Goal: Task Accomplishment & Management: Manage account settings

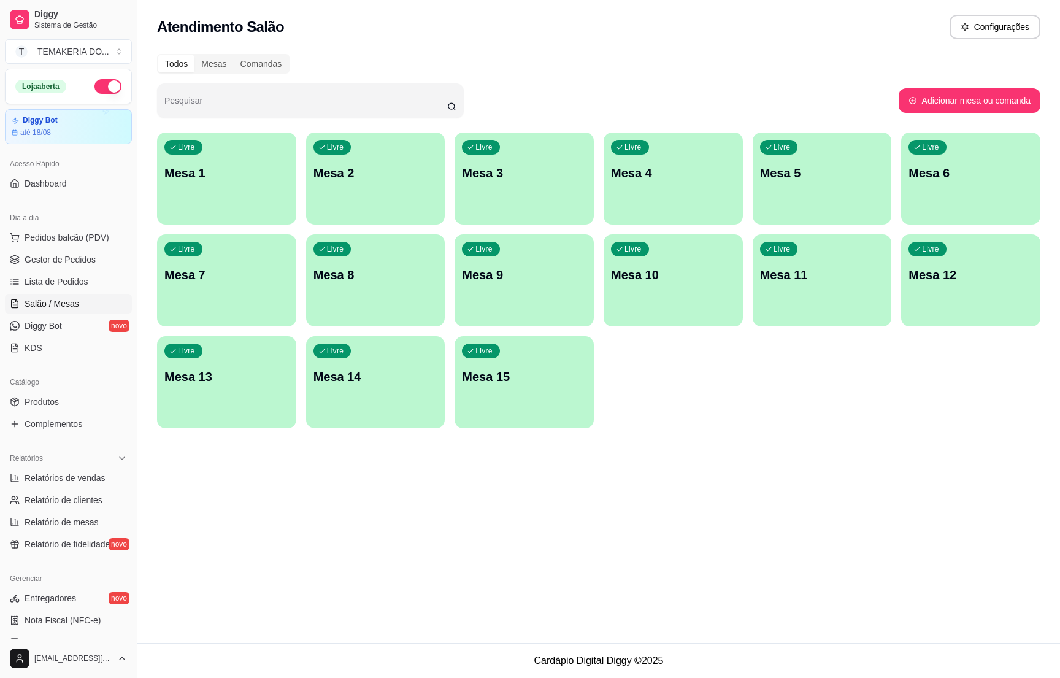
click at [773, 186] on div "Livre Mesa 5" at bounding box center [822, 170] width 139 height 77
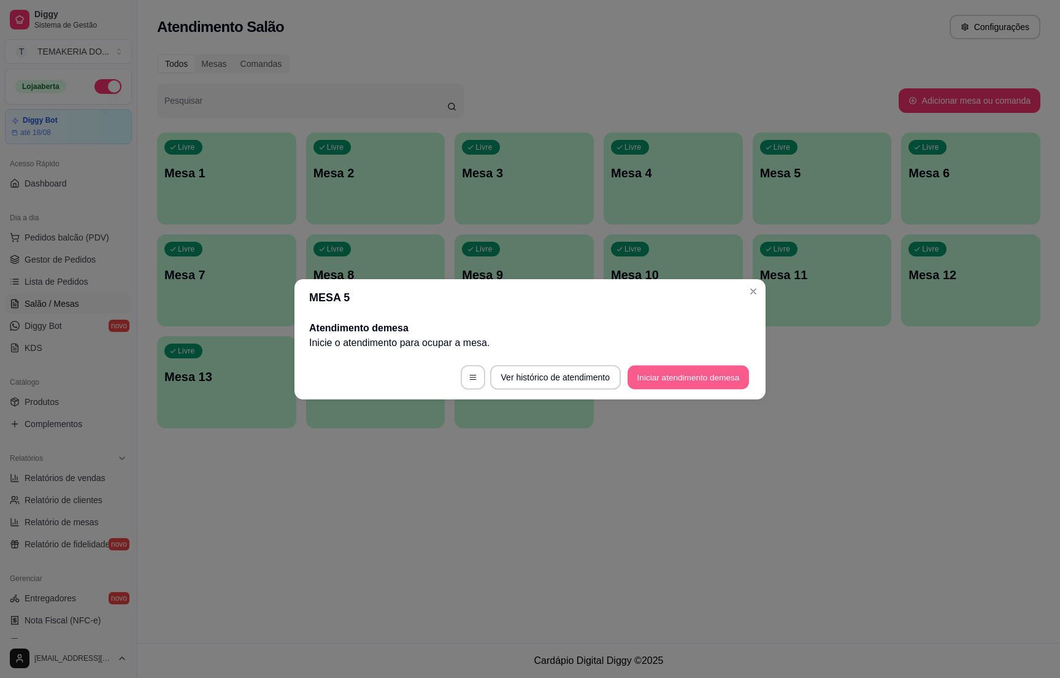
click at [698, 372] on button "Iniciar atendimento de mesa" at bounding box center [688, 377] width 121 height 24
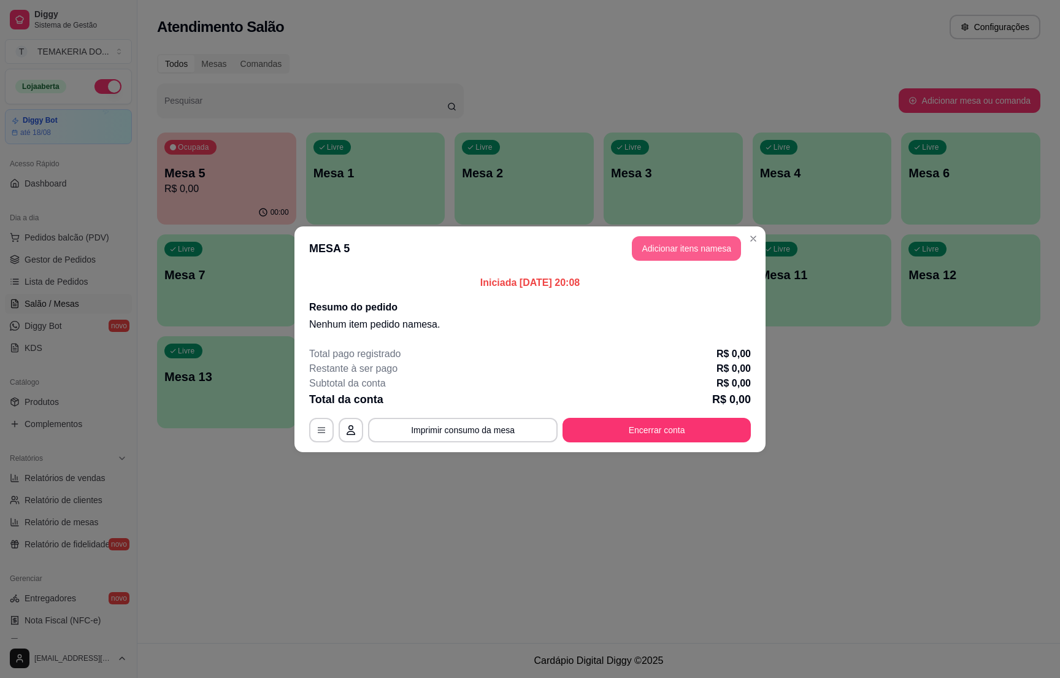
click at [661, 243] on button "Adicionar itens na mesa" at bounding box center [686, 248] width 109 height 25
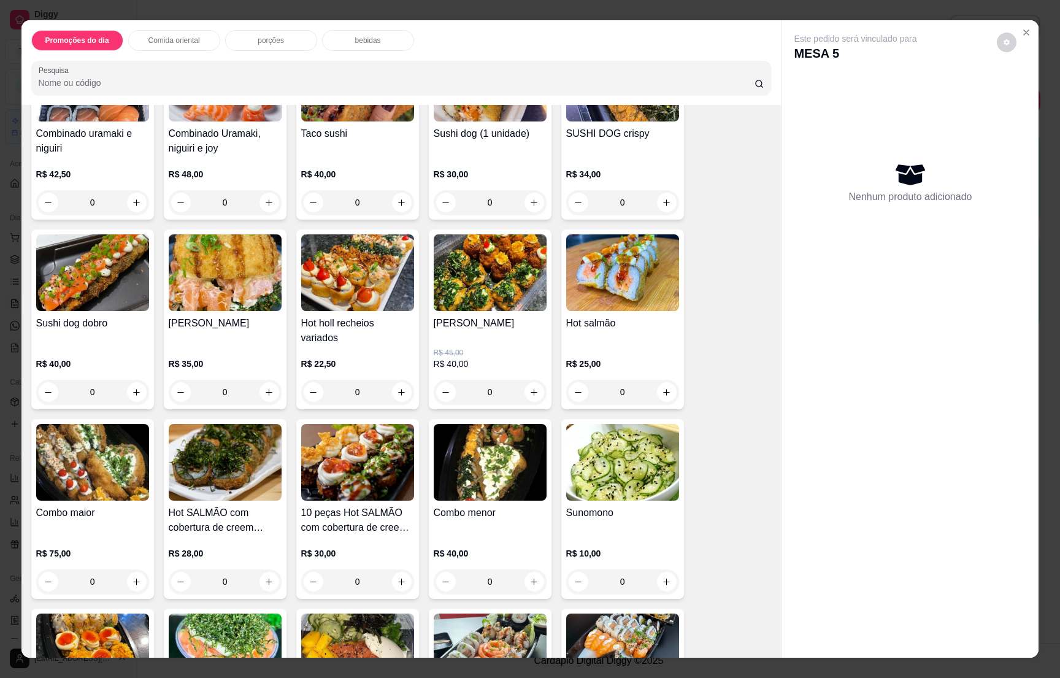
scroll to position [1840, 0]
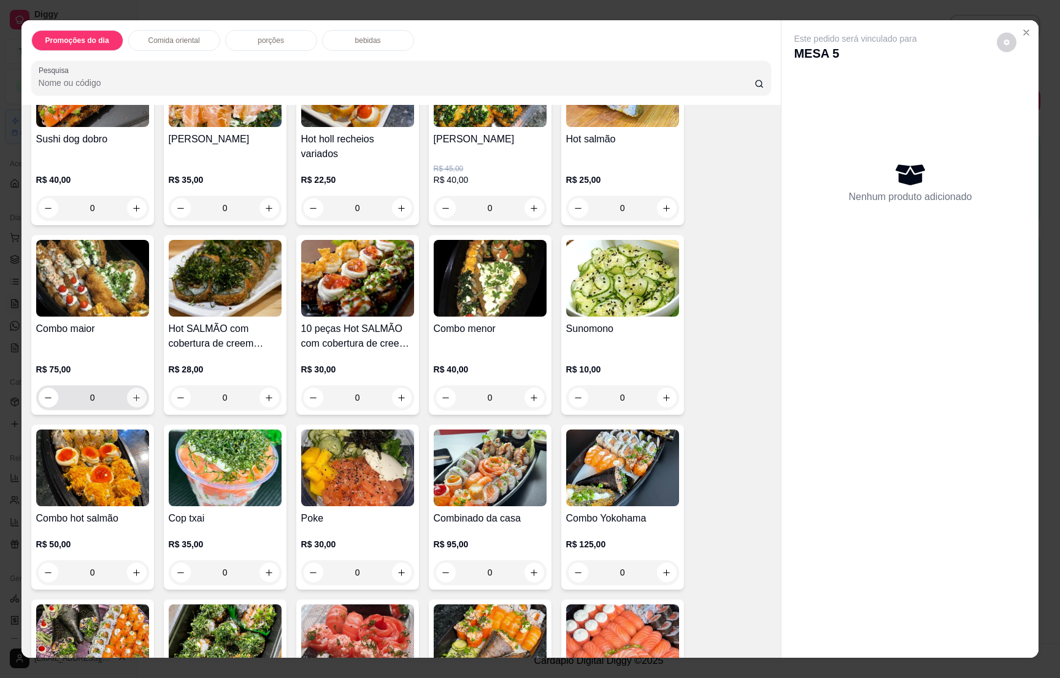
click at [133, 394] on icon "increase-product-quantity" at bounding box center [136, 397] width 9 height 9
type input "1"
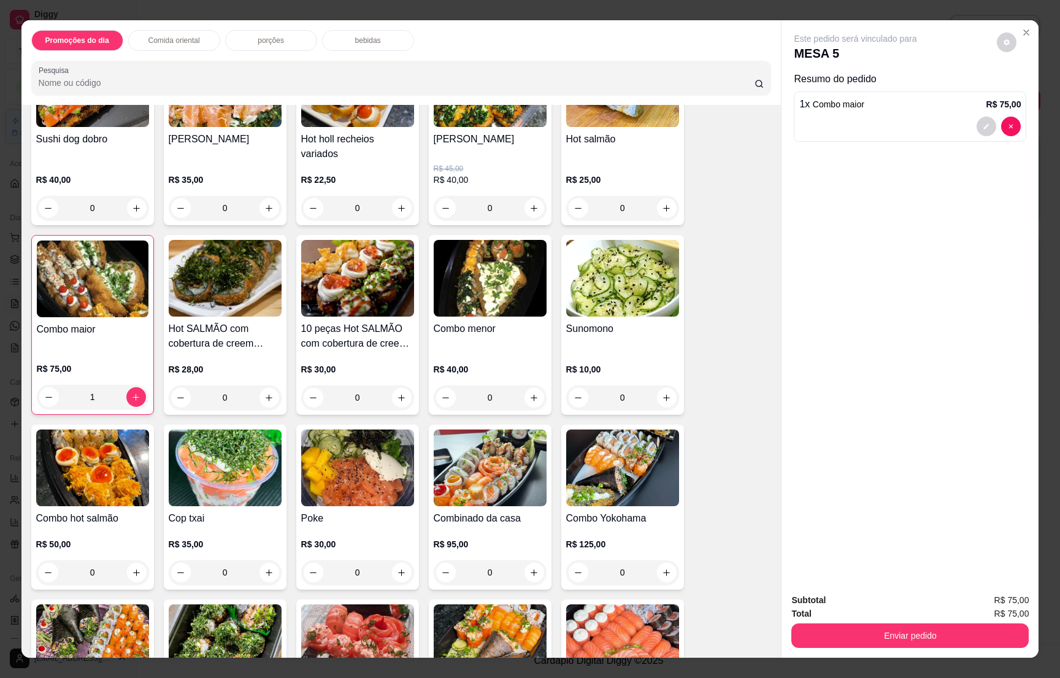
scroll to position [2576, 0]
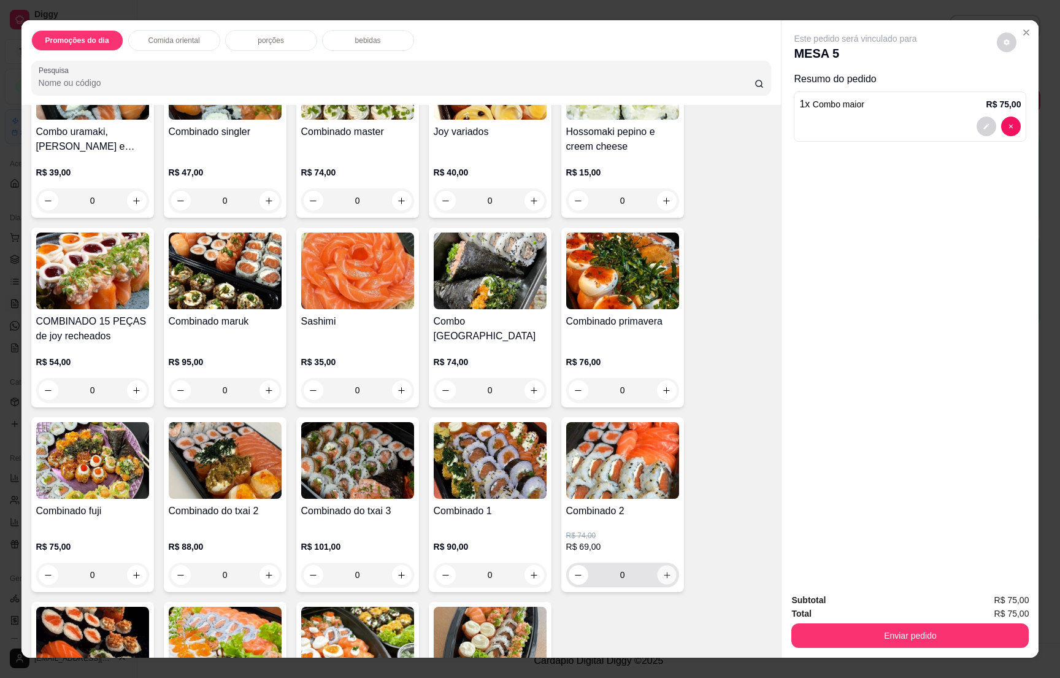
click at [663, 570] on icon "increase-product-quantity" at bounding box center [666, 574] width 9 height 9
type input "1"
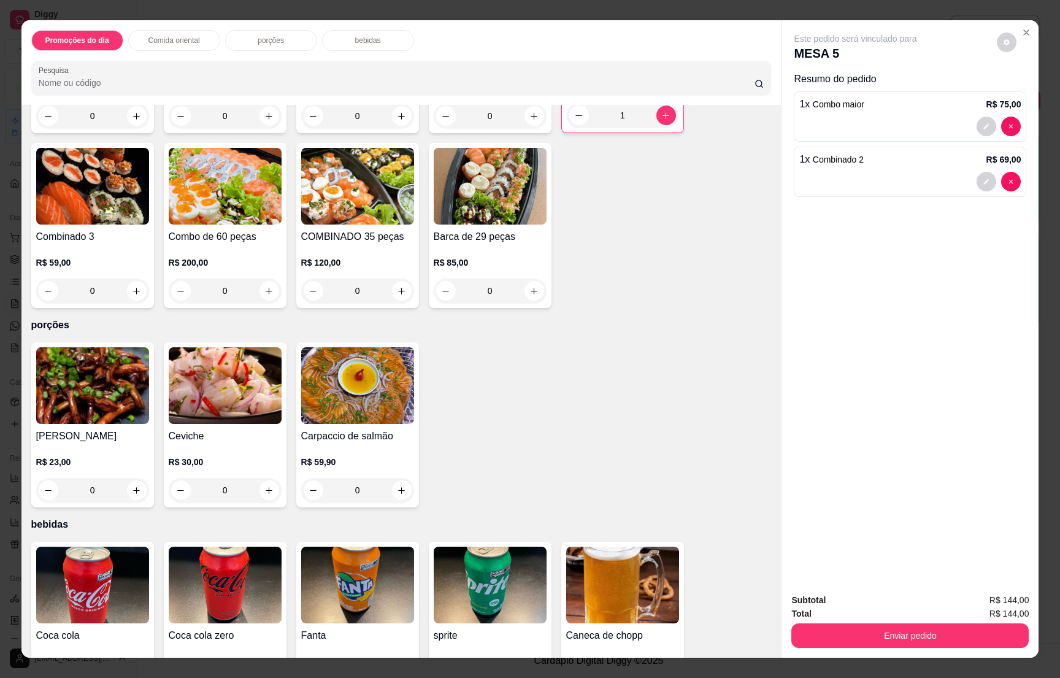
scroll to position [3220, 0]
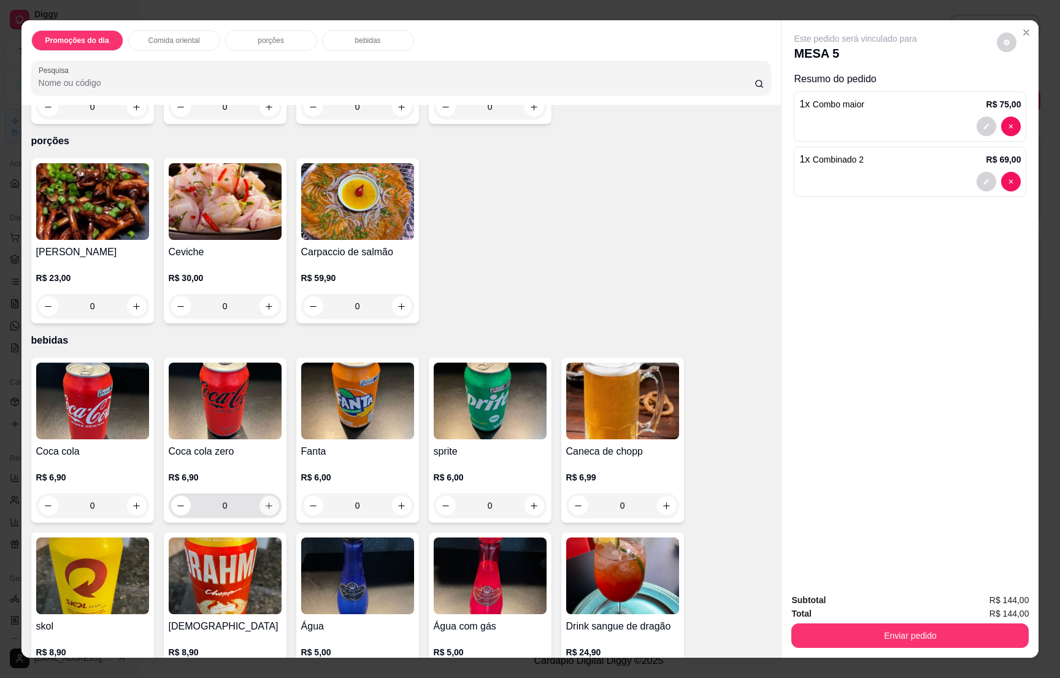
click at [264, 501] on icon "increase-product-quantity" at bounding box center [268, 505] width 9 height 9
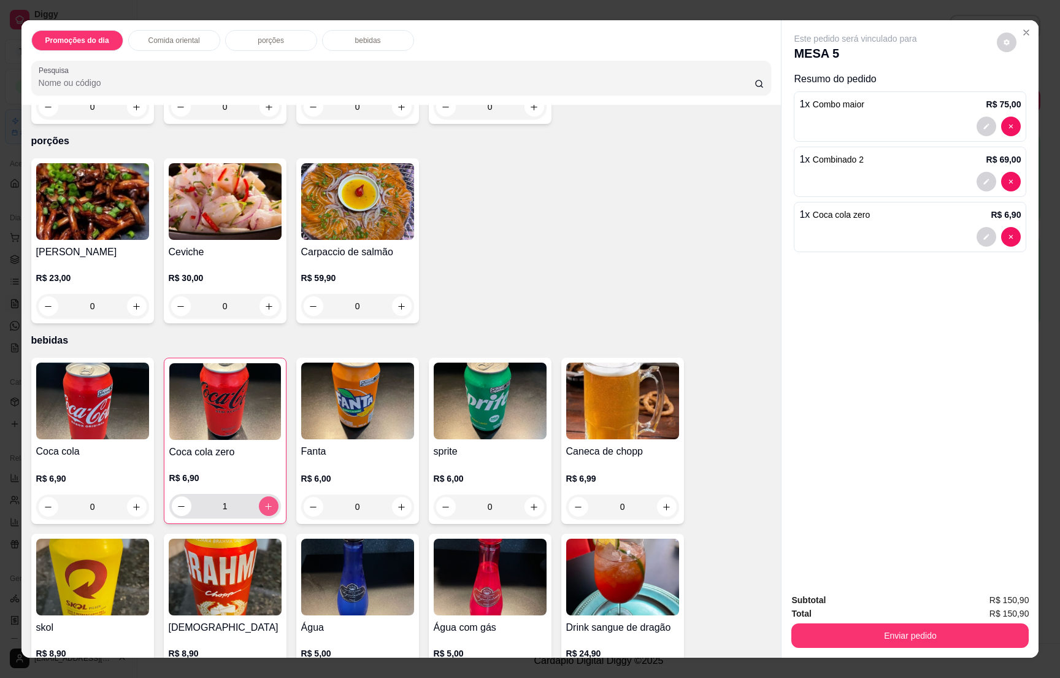
click at [264, 502] on icon "increase-product-quantity" at bounding box center [268, 506] width 9 height 9
type input "2"
click at [662, 502] on icon "increase-product-quantity" at bounding box center [666, 506] width 9 height 9
type input "1"
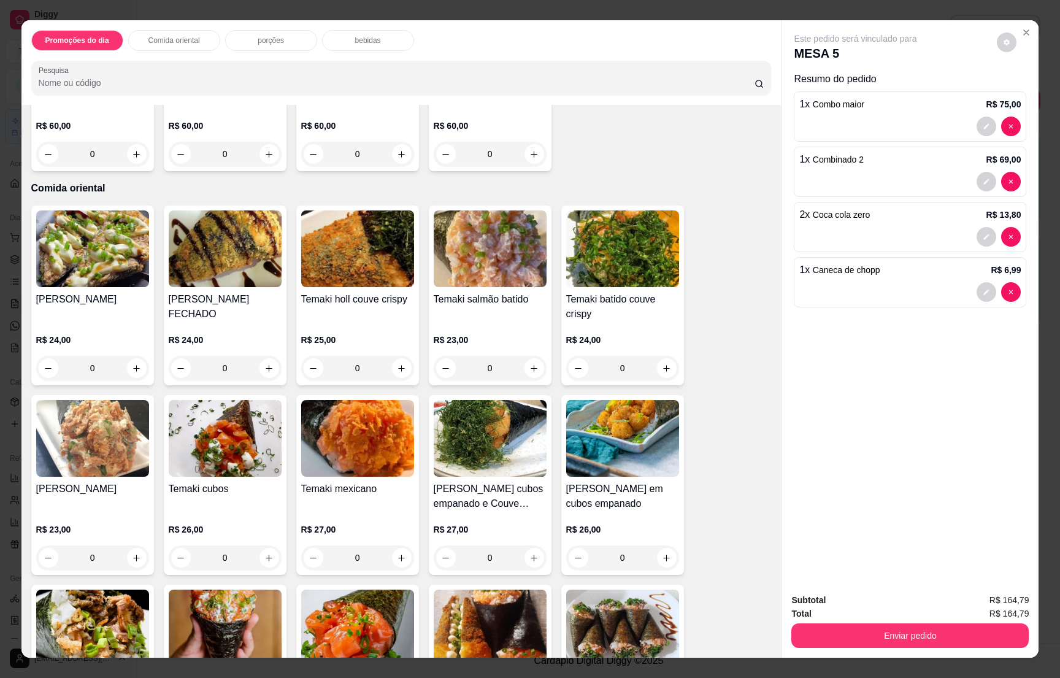
scroll to position [184, 0]
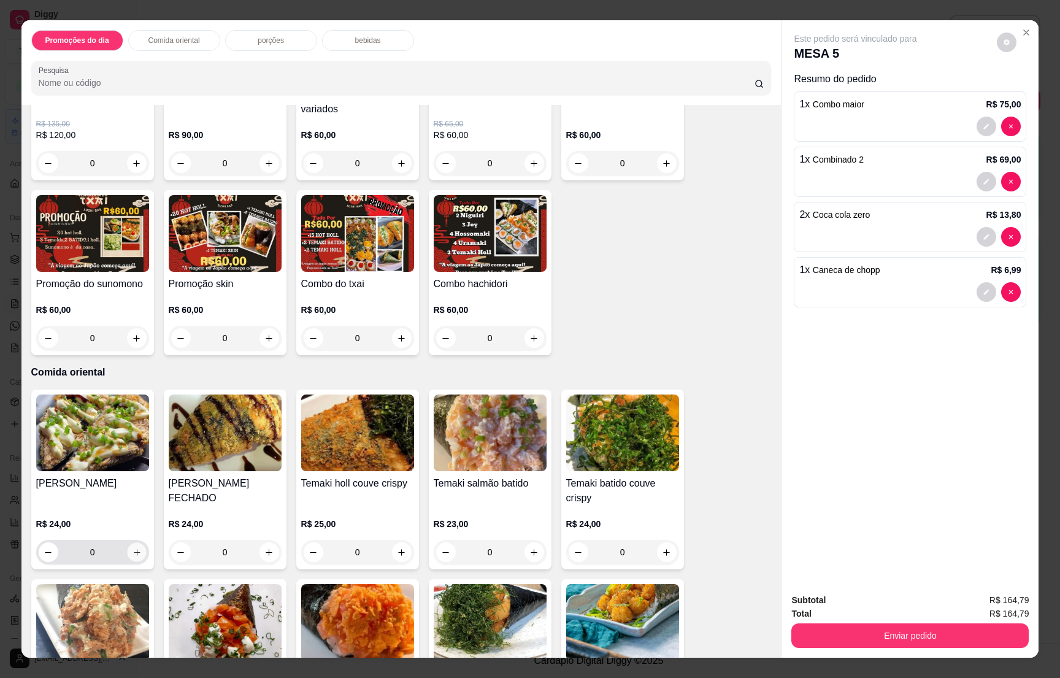
click at [133, 551] on icon "increase-product-quantity" at bounding box center [136, 552] width 9 height 9
type input "1"
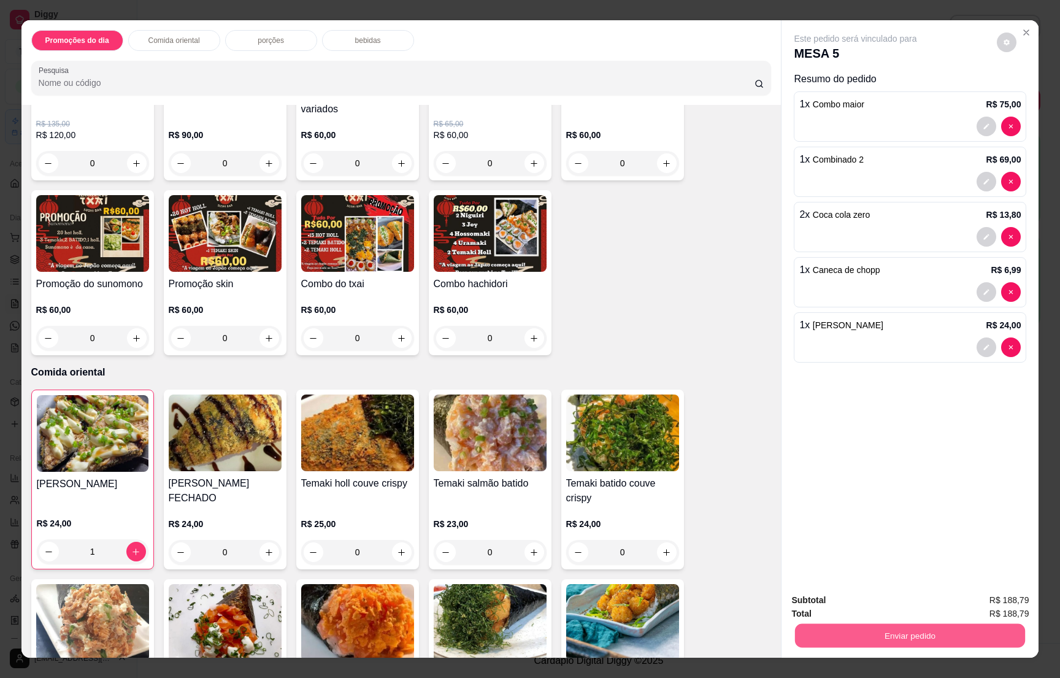
click at [888, 626] on button "Enviar pedido" at bounding box center [910, 635] width 230 height 24
click at [863, 598] on button "Não registrar e enviar pedido" at bounding box center [868, 605] width 128 height 23
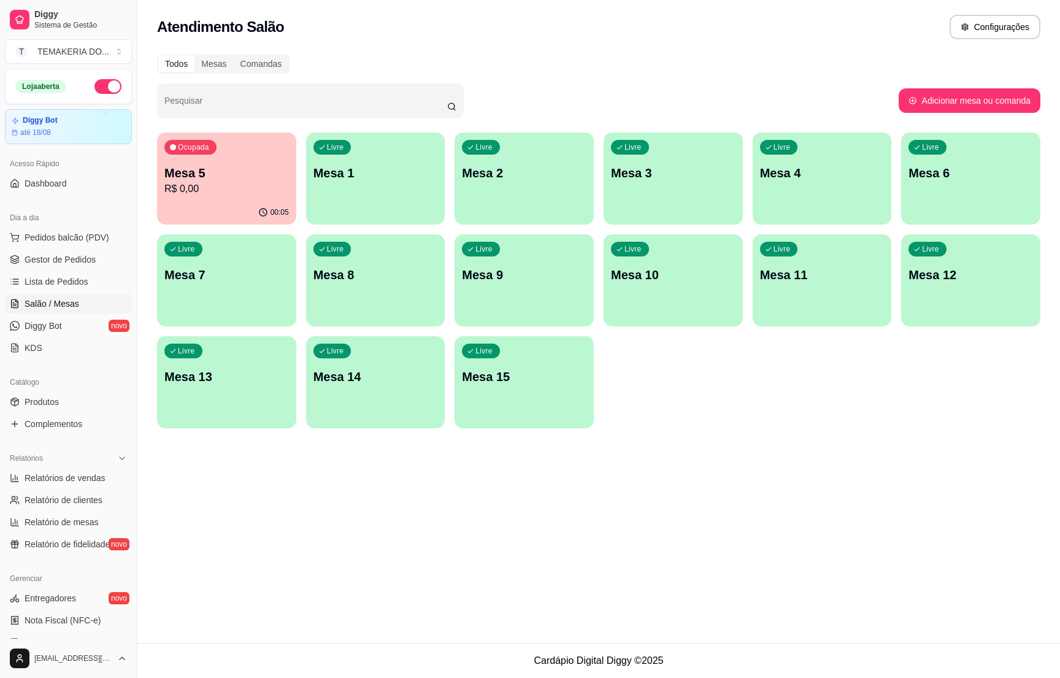
click at [528, 179] on p "Mesa 2" at bounding box center [524, 172] width 125 height 17
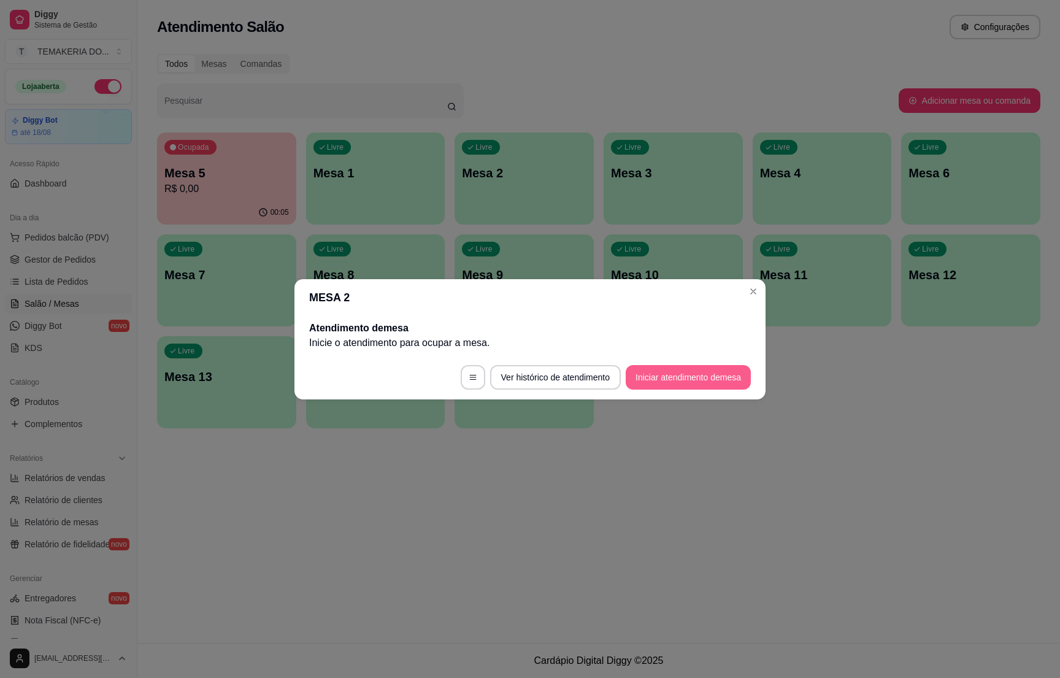
click at [641, 385] on button "Iniciar atendimento de mesa" at bounding box center [688, 377] width 125 height 25
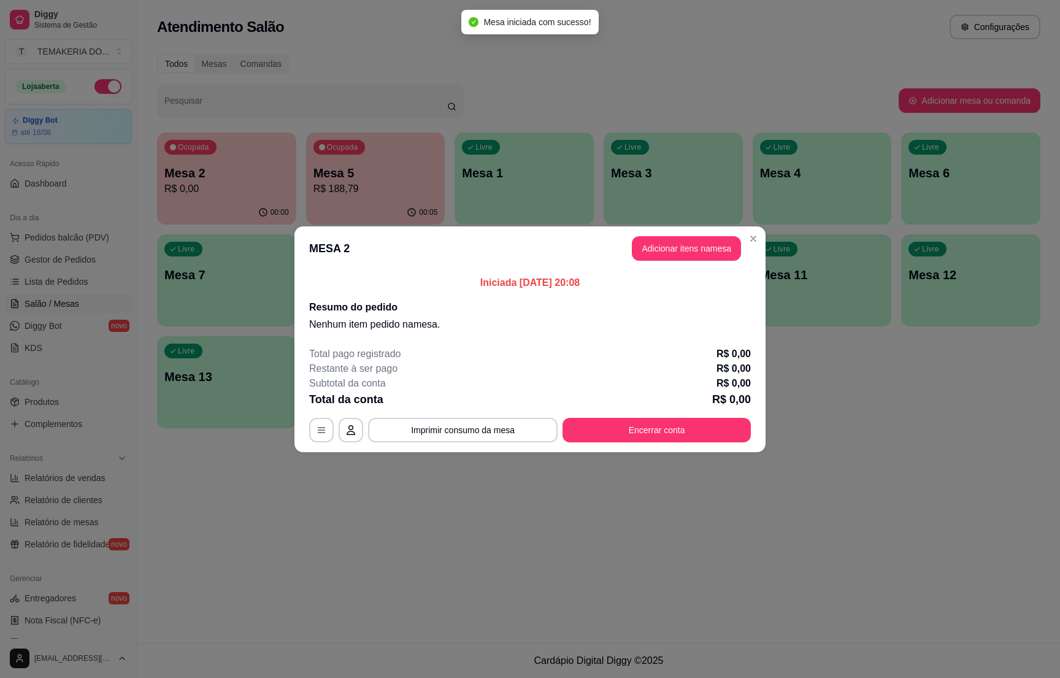
click at [675, 261] on header "MESA 2 Adicionar itens na mesa" at bounding box center [529, 248] width 471 height 44
click at [675, 258] on button "Adicionar itens na mesa" at bounding box center [687, 248] width 106 height 24
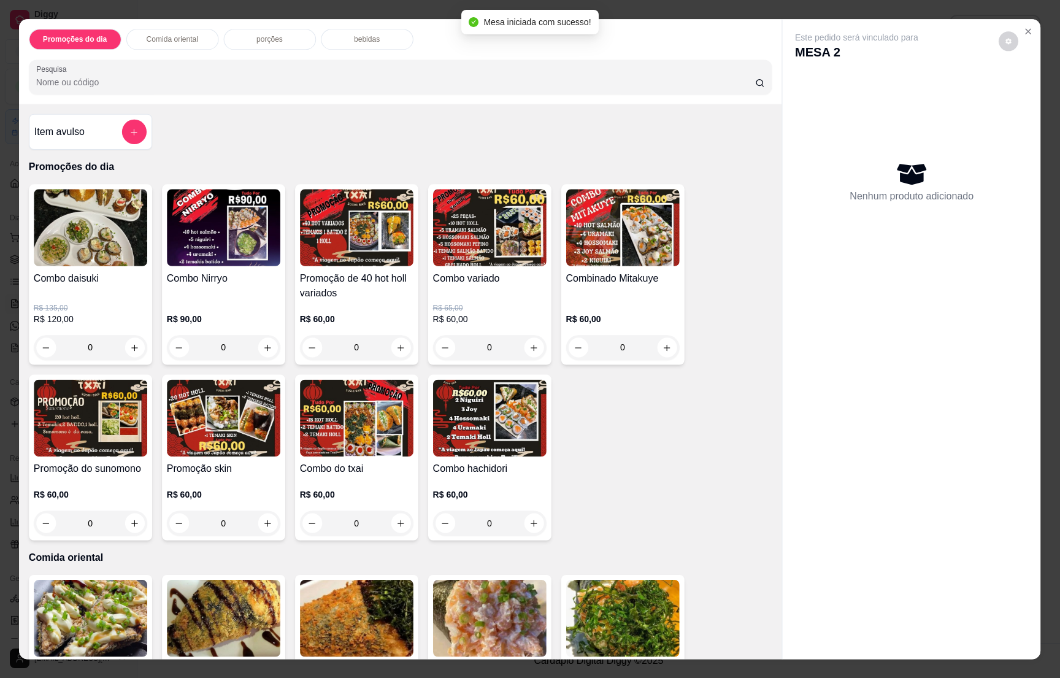
click at [675, 256] on div "Combinado Mitakuye R$ 60,00 0" at bounding box center [622, 274] width 123 height 180
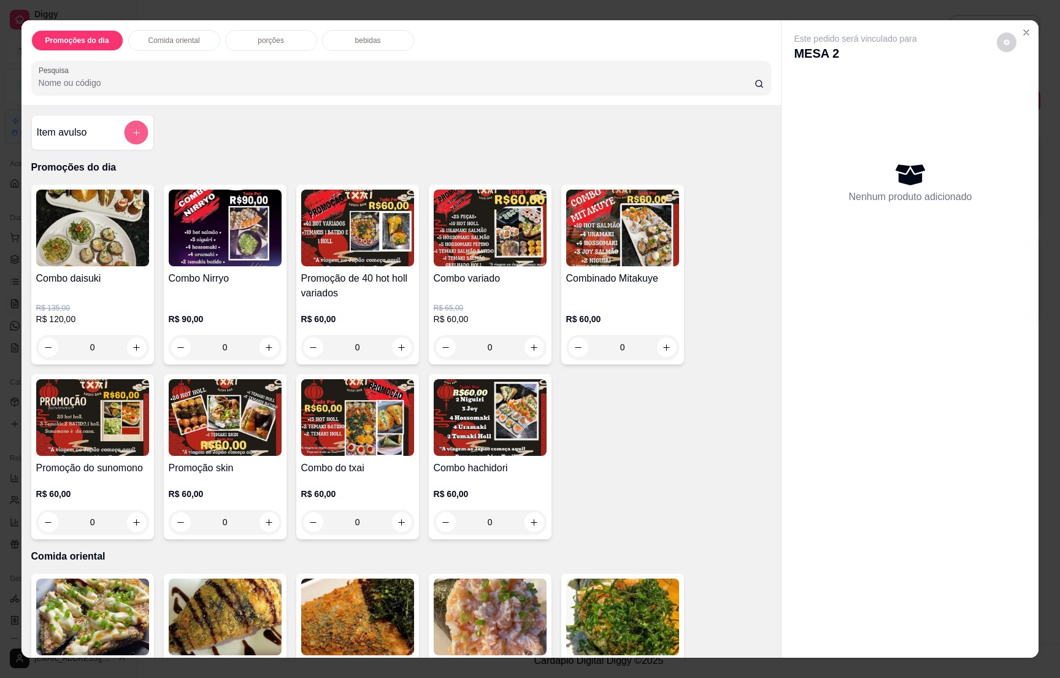
click at [131, 129] on icon "add-separate-item" at bounding box center [135, 132] width 9 height 9
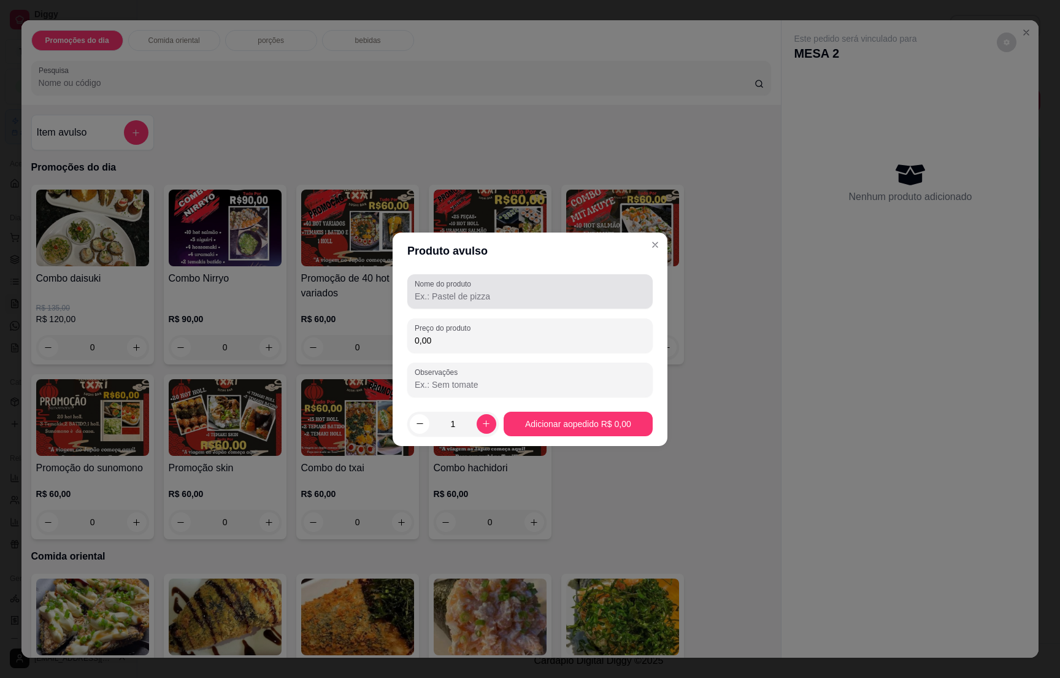
click at [442, 304] on div "Nome do produto" at bounding box center [529, 291] width 245 height 34
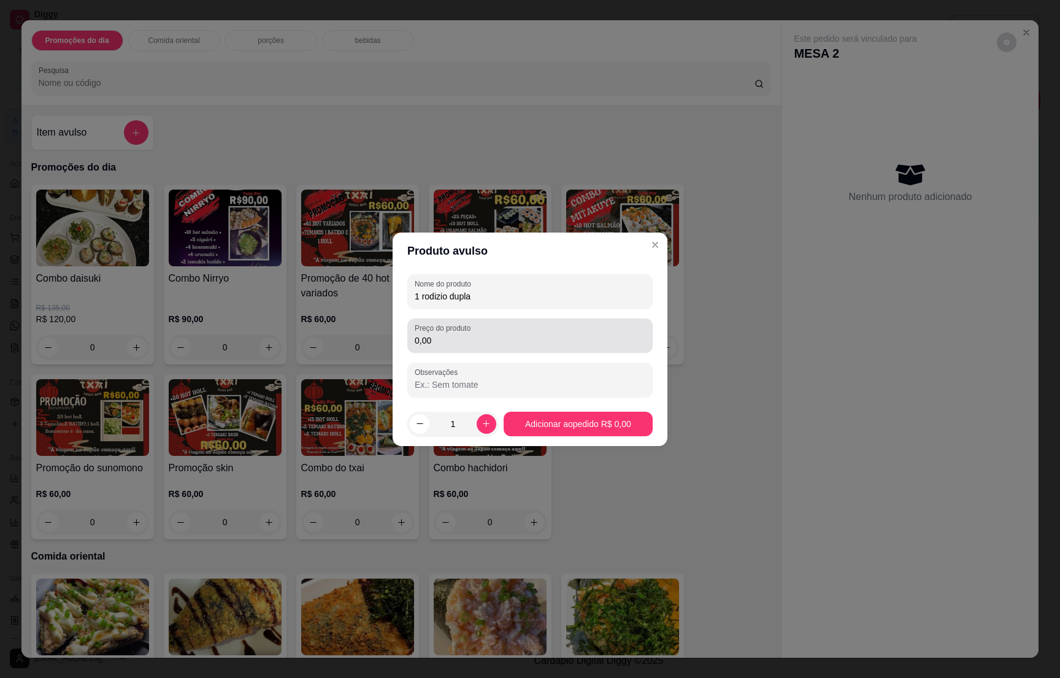
type input "1 rodizio dupla"
click at [439, 344] on input "0,00" at bounding box center [530, 340] width 231 height 12
type input "190,00"
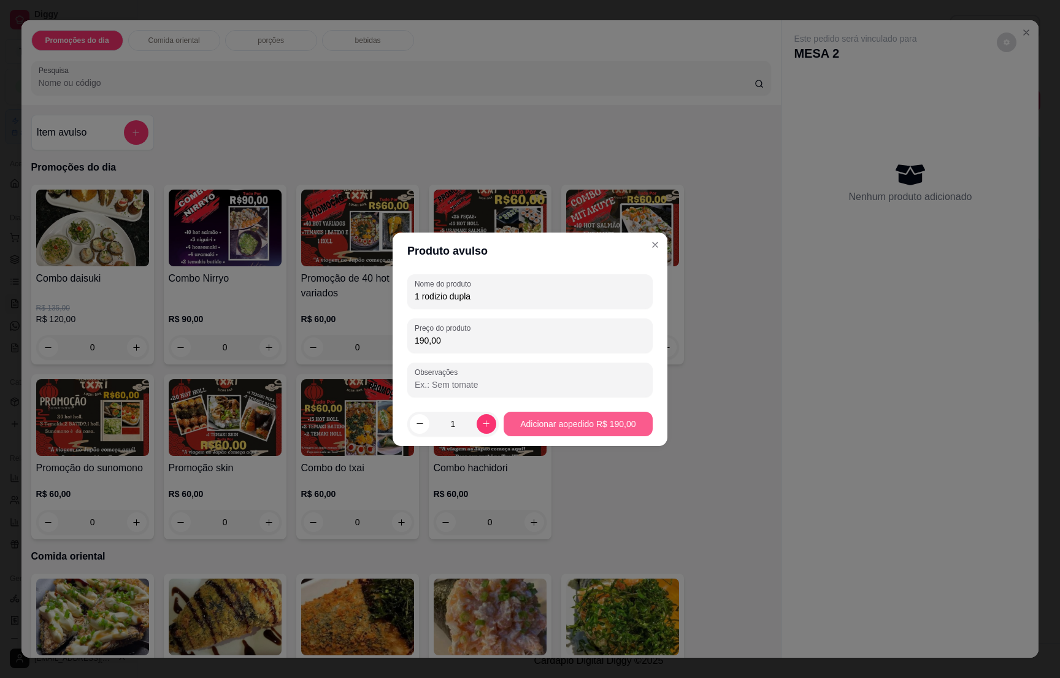
click at [571, 426] on div "Combo daisuki R$ 135,00 R$ 120,00 0 Combo Nirryo R$ 90,00 0 Promoção de 40 hot …" at bounding box center [401, 362] width 740 height 355
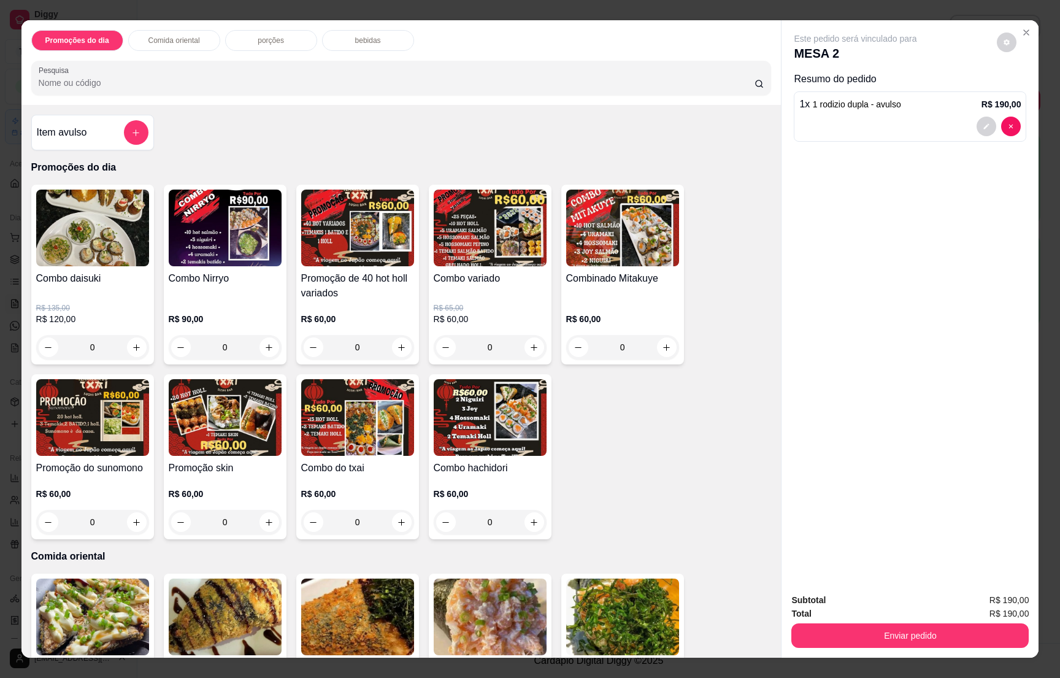
click at [359, 41] on p "bebidas" at bounding box center [368, 41] width 26 height 10
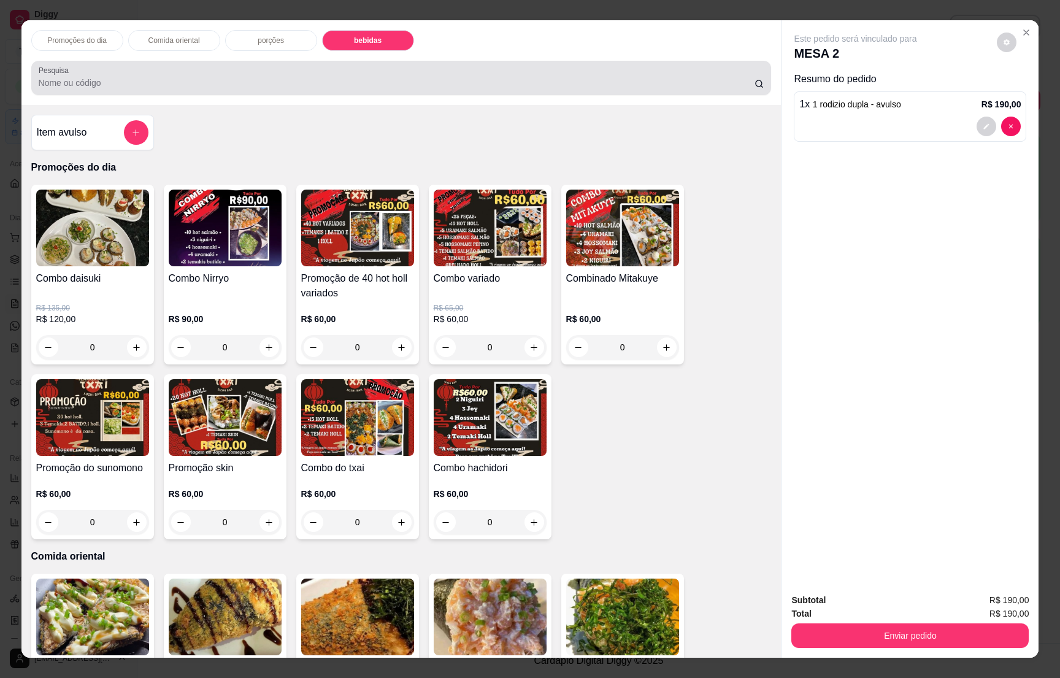
scroll to position [19, 0]
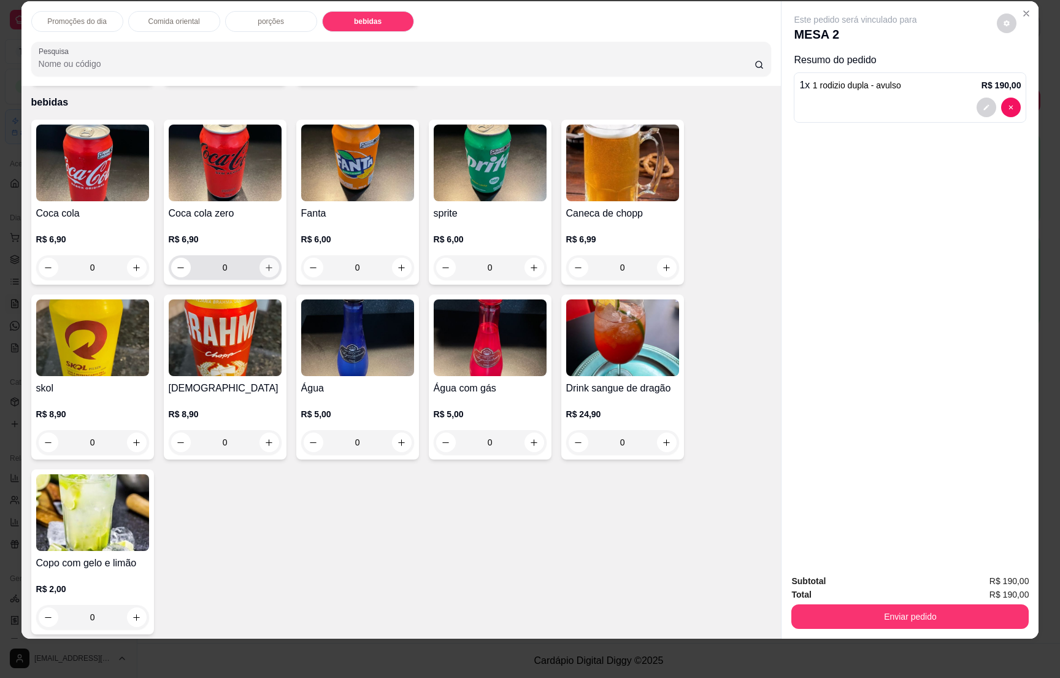
click at [265, 263] on icon "increase-product-quantity" at bounding box center [268, 267] width 9 height 9
type input "1"
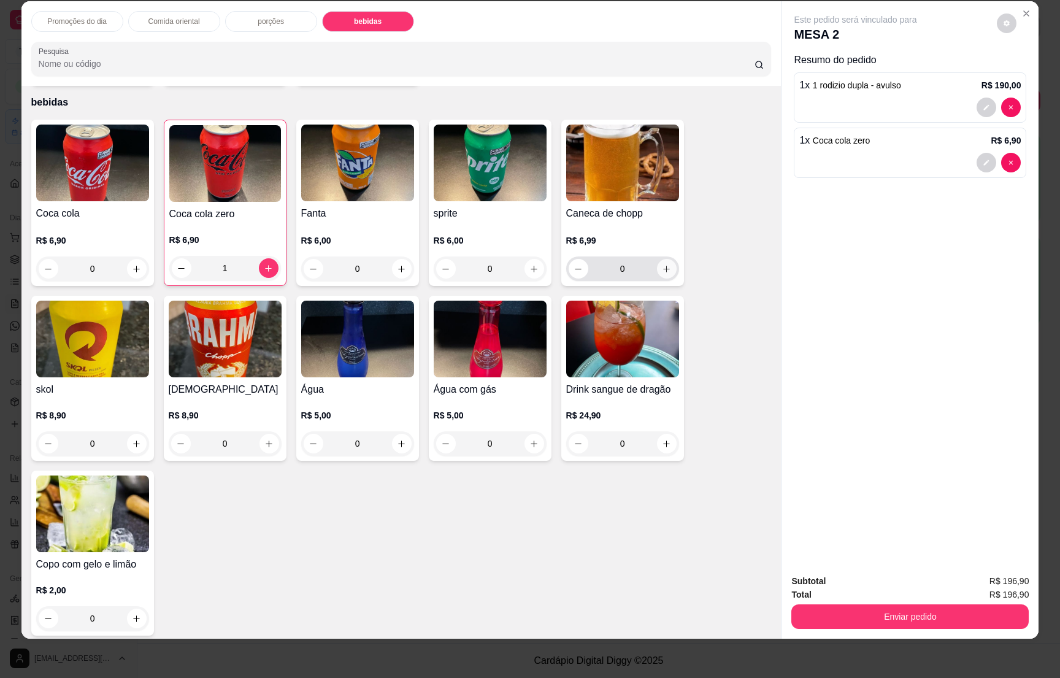
click at [662, 264] on icon "increase-product-quantity" at bounding box center [666, 268] width 9 height 9
type input "1"
click at [916, 602] on div "Enviar pedido" at bounding box center [909, 615] width 237 height 28
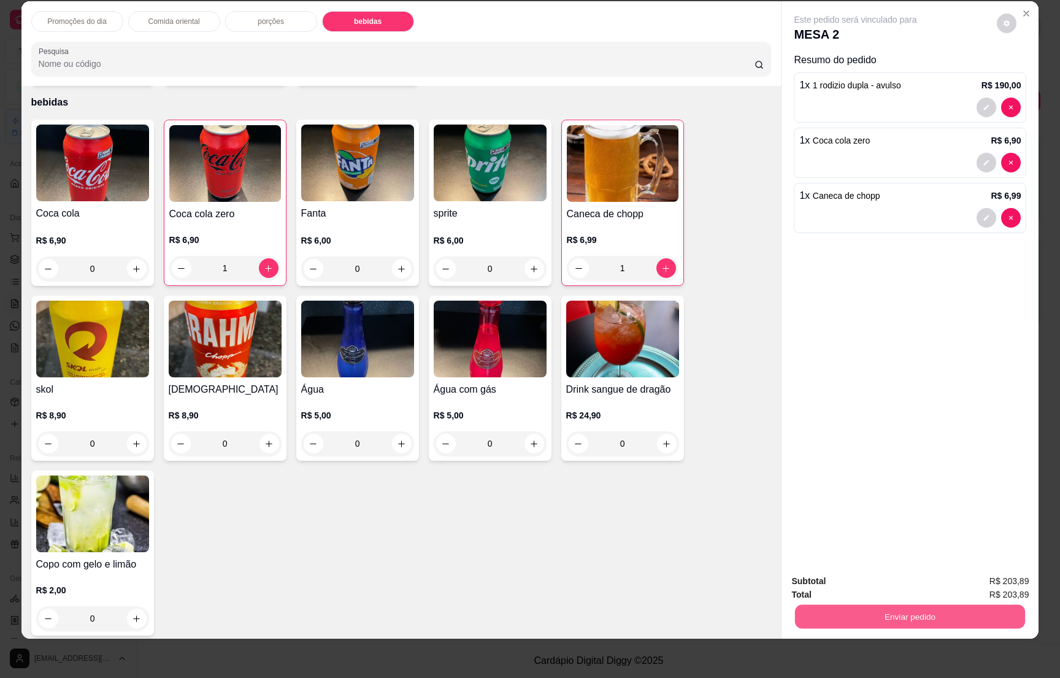
click at [918, 607] on button "Enviar pedido" at bounding box center [910, 616] width 230 height 24
click at [886, 575] on button "Não registrar e enviar pedido" at bounding box center [867, 586] width 124 height 23
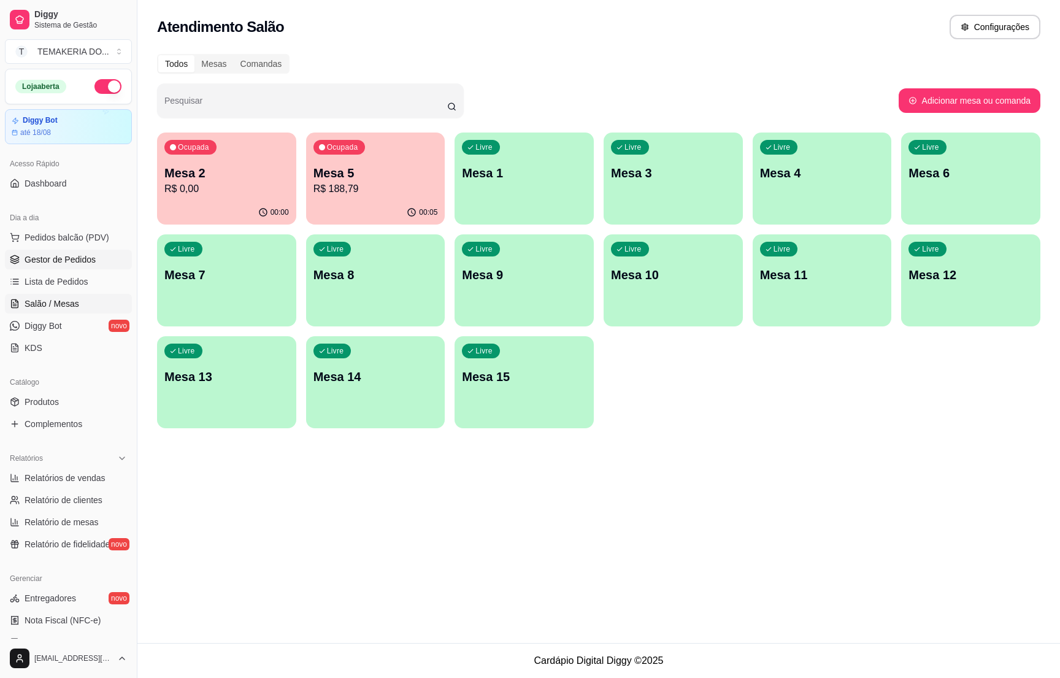
click at [79, 256] on span "Gestor de Pedidos" at bounding box center [60, 259] width 71 height 12
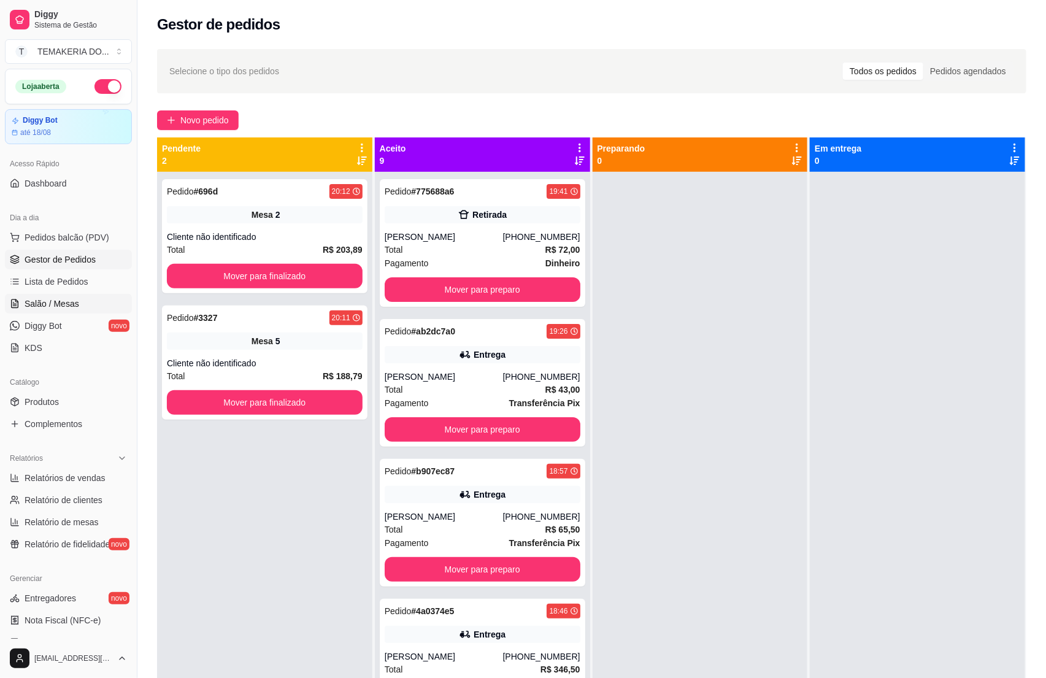
click at [63, 310] on span "Salão / Mesas" at bounding box center [52, 304] width 55 height 12
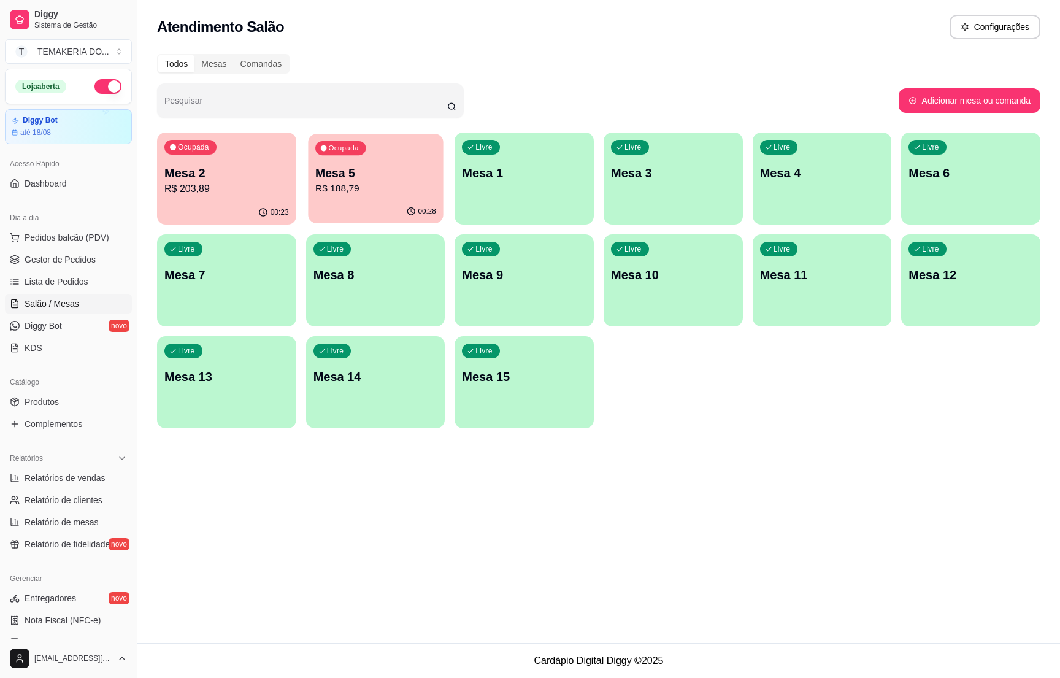
click at [348, 190] on p "R$ 188,79" at bounding box center [375, 189] width 121 height 14
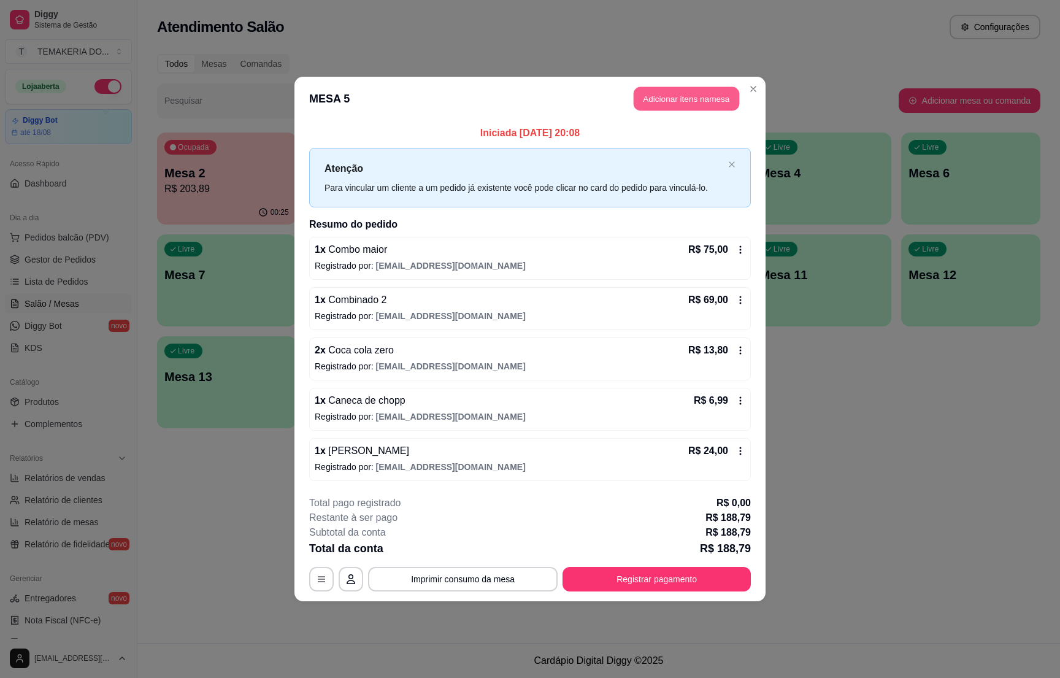
click at [676, 94] on button "Adicionar itens na mesa" at bounding box center [687, 99] width 106 height 24
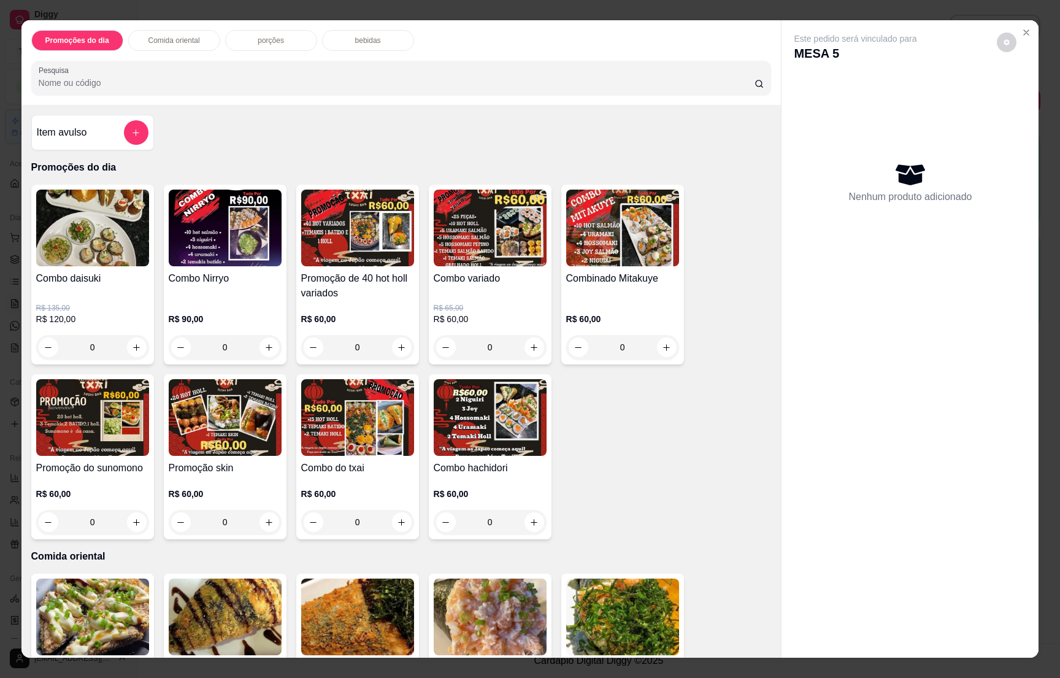
click at [355, 39] on p "bebidas" at bounding box center [368, 41] width 26 height 10
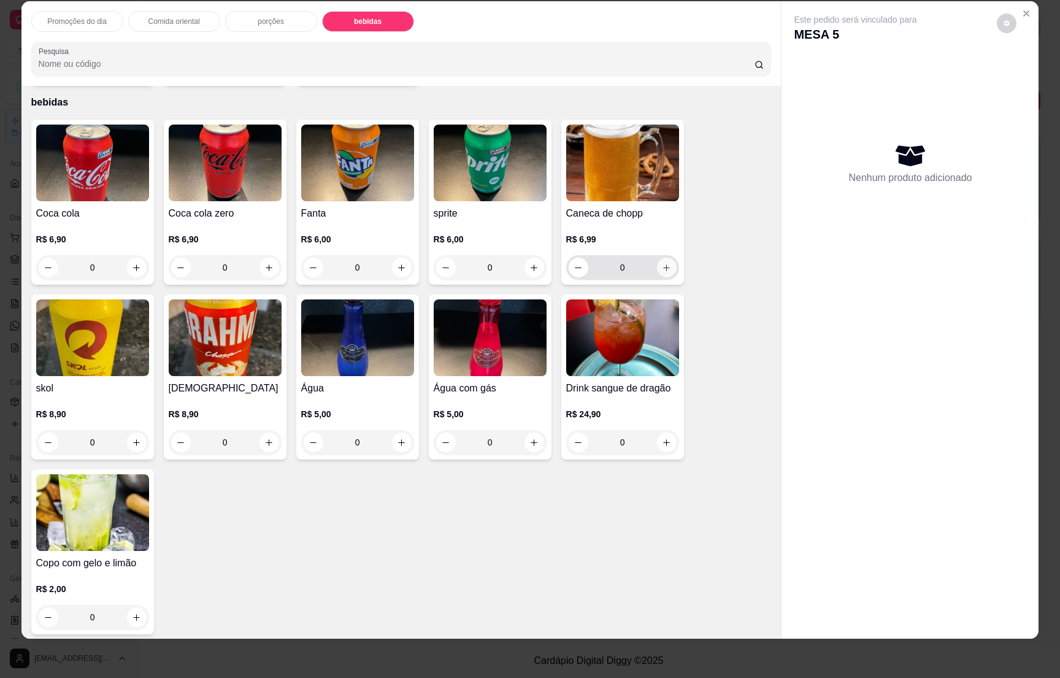
click at [662, 263] on icon "increase-product-quantity" at bounding box center [666, 267] width 9 height 9
type input "1"
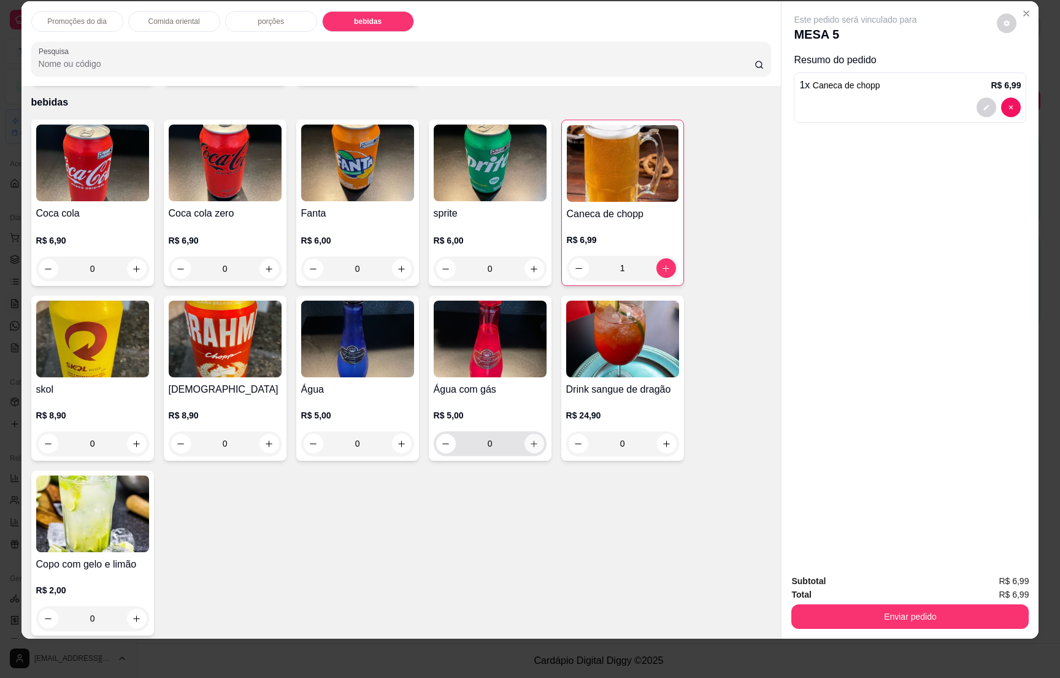
click at [529, 439] on icon "increase-product-quantity" at bounding box center [533, 443] width 9 height 9
type input "1"
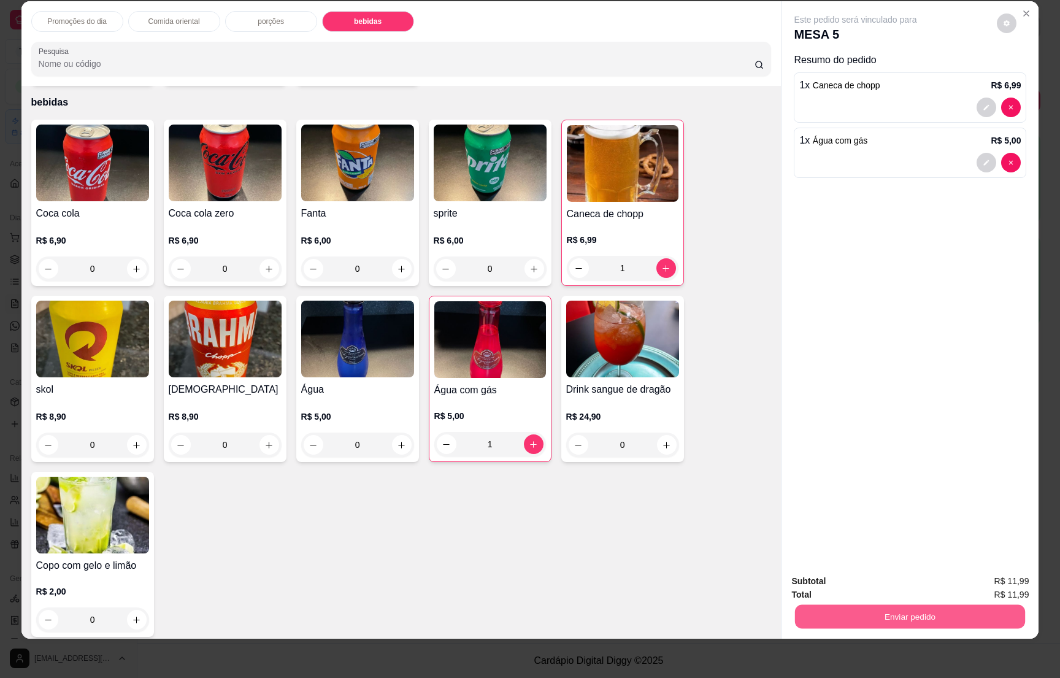
click at [889, 607] on button "Enviar pedido" at bounding box center [910, 616] width 230 height 24
click at [872, 580] on button "Não registrar e enviar pedido" at bounding box center [867, 586] width 124 height 23
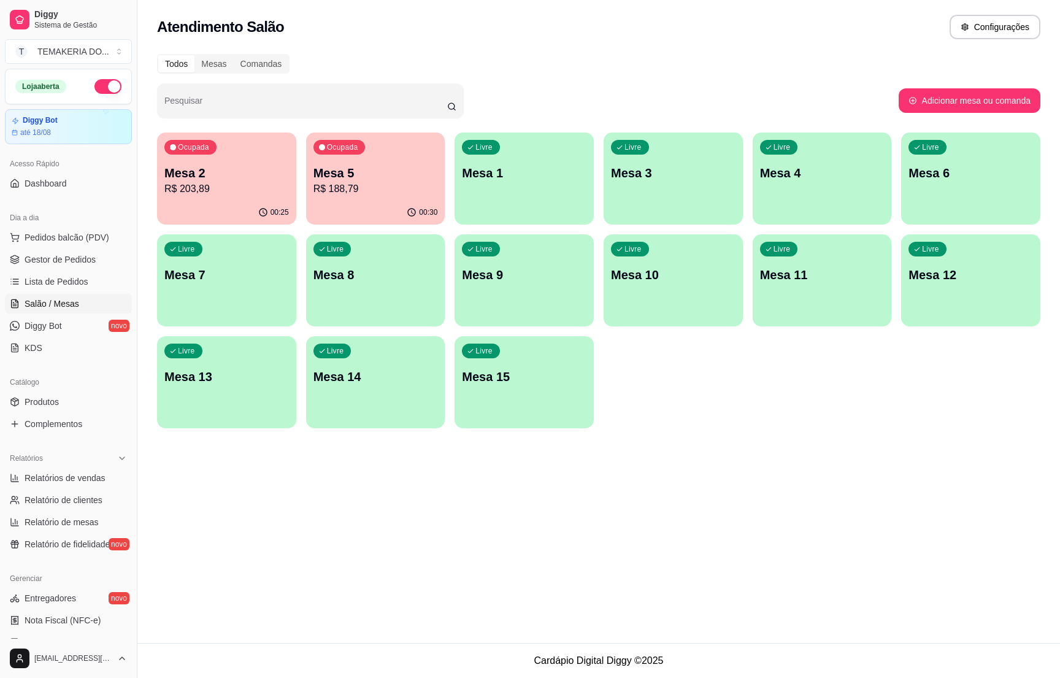
click at [234, 195] on p "R$ 203,89" at bounding box center [226, 189] width 125 height 15
click at [81, 266] on span "Gestor de Pedidos" at bounding box center [60, 259] width 71 height 12
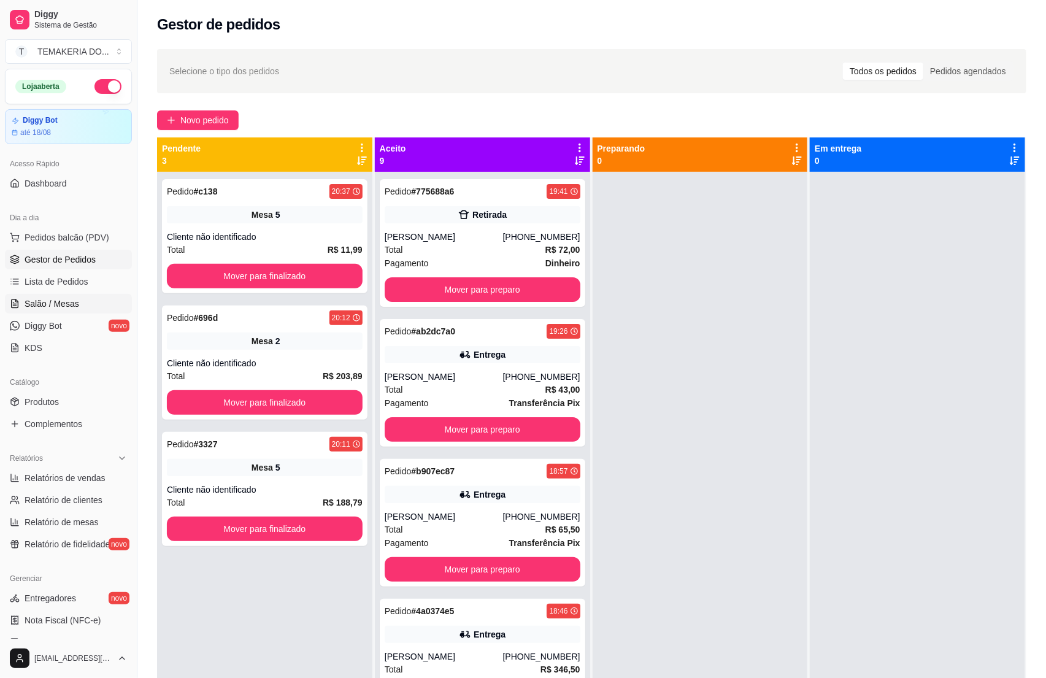
click at [53, 312] on link "Salão / Mesas" at bounding box center [68, 304] width 127 height 20
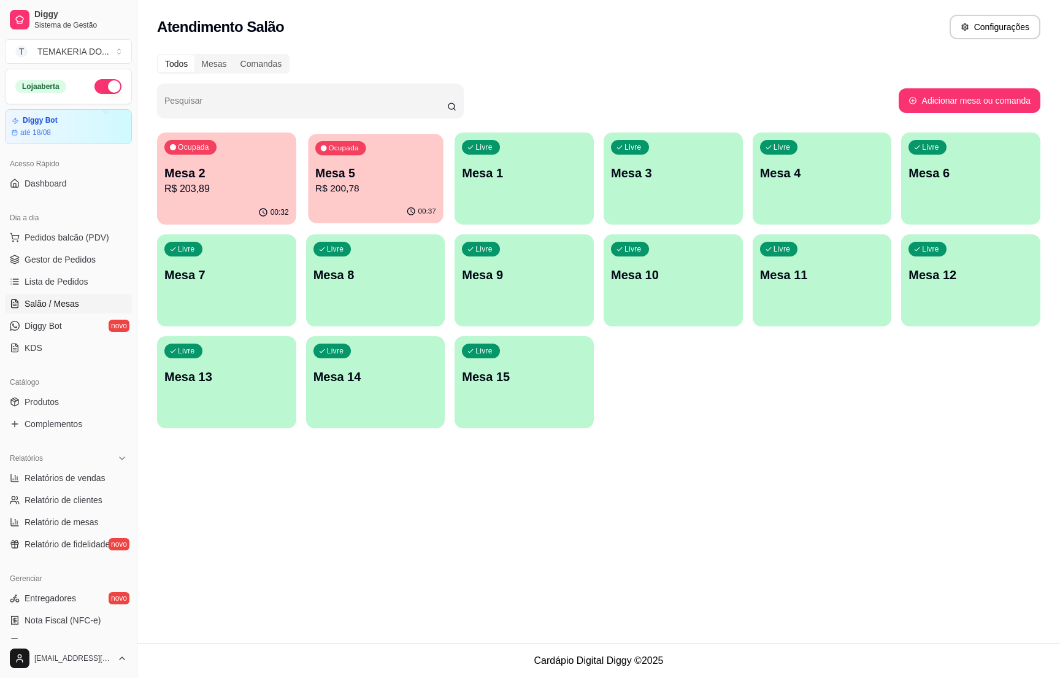
click at [348, 195] on p "R$ 200,78" at bounding box center [375, 189] width 121 height 14
click at [213, 186] on p "R$ 203,89" at bounding box center [226, 189] width 125 height 15
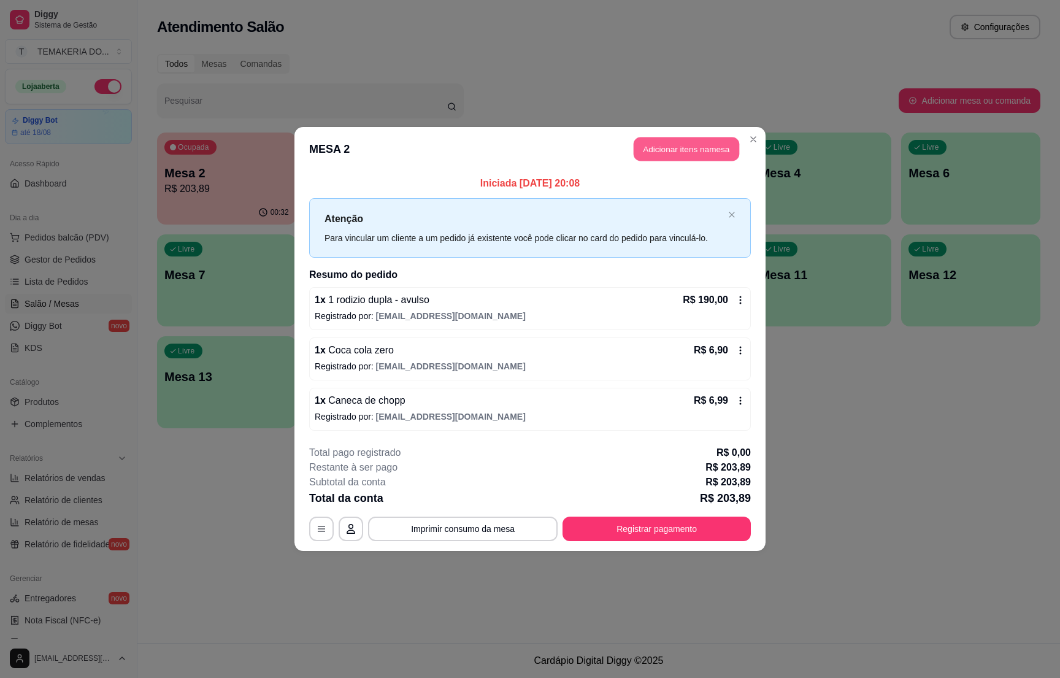
click at [644, 158] on button "Adicionar itens na mesa" at bounding box center [687, 149] width 106 height 24
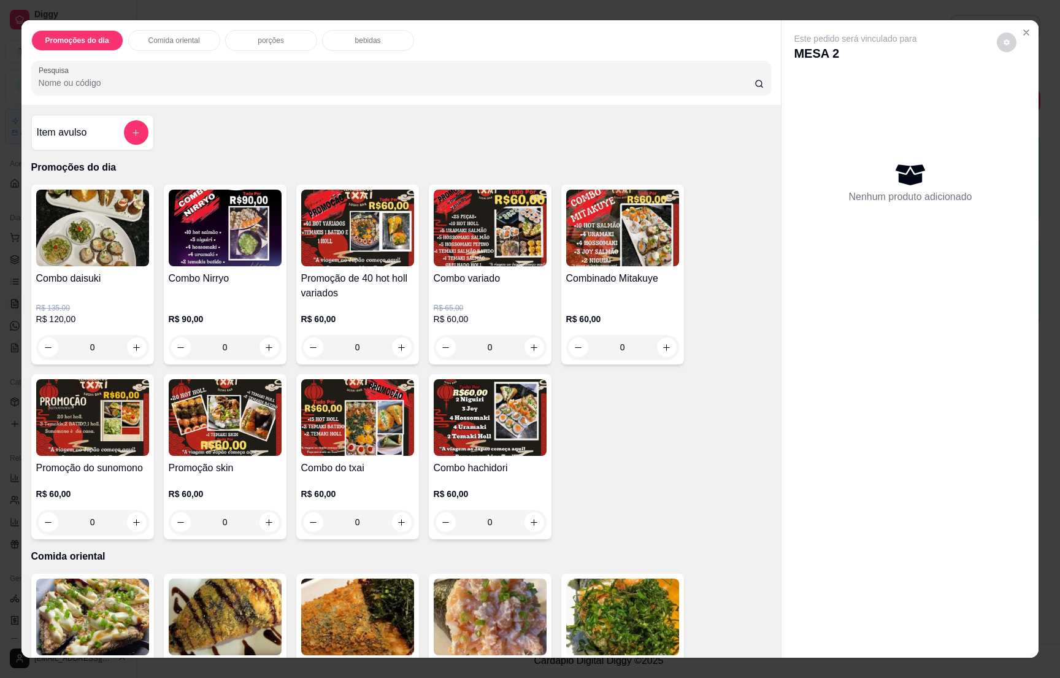
click at [363, 43] on p "bebidas" at bounding box center [368, 41] width 26 height 10
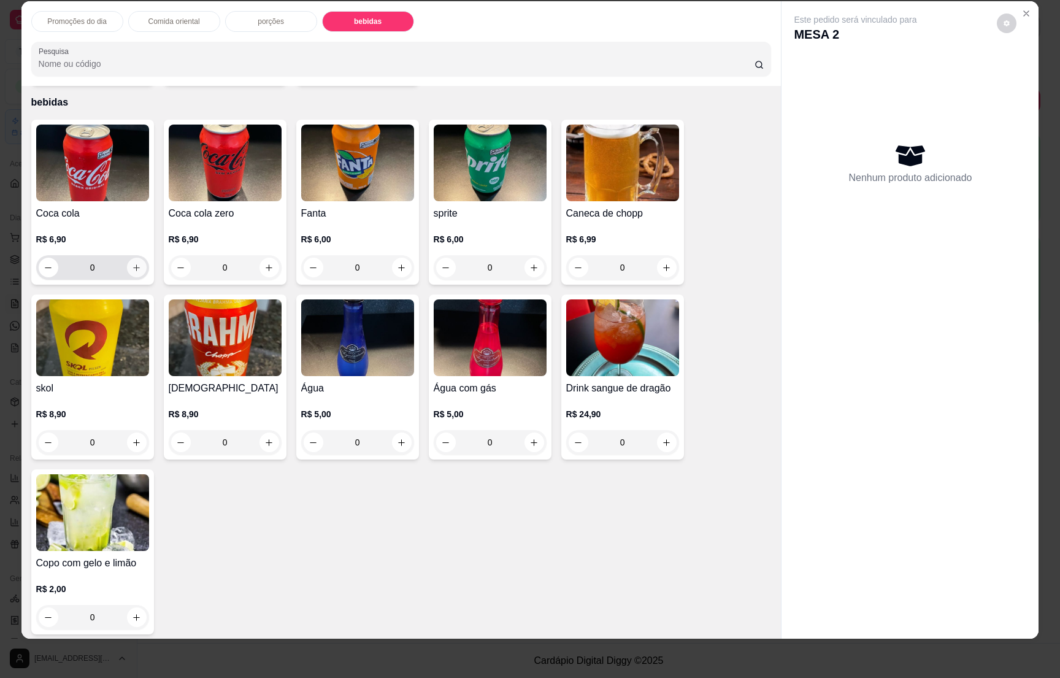
click at [132, 264] on icon "increase-product-quantity" at bounding box center [136, 267] width 9 height 9
type input "1"
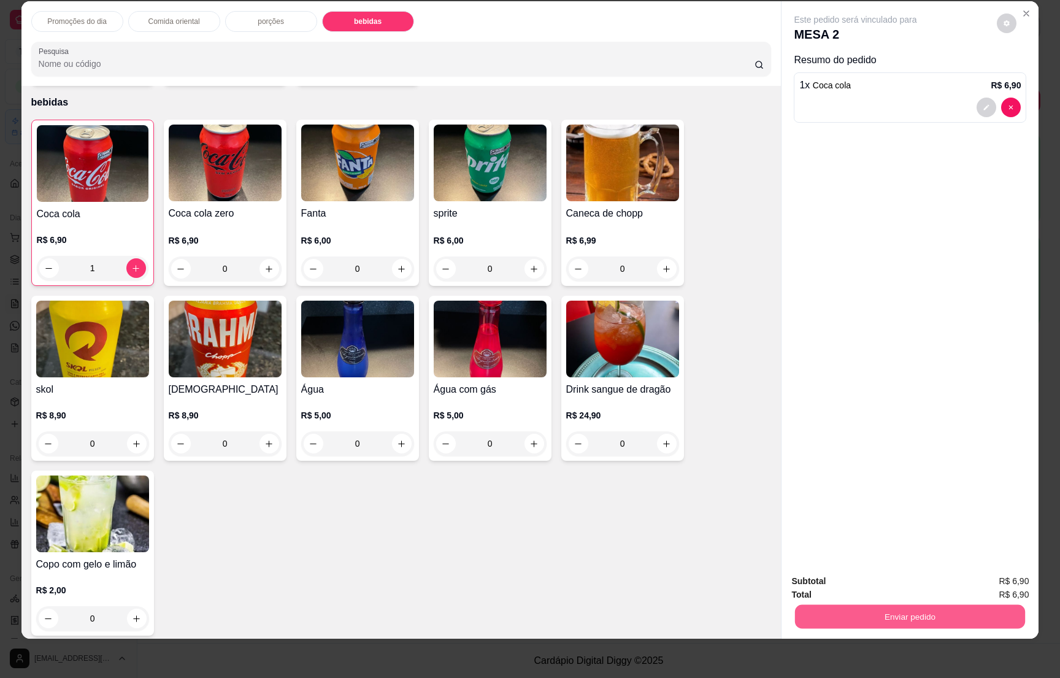
click at [895, 613] on button "Enviar pedido" at bounding box center [910, 616] width 230 height 24
click at [886, 585] on button "Não registrar e enviar pedido" at bounding box center [868, 586] width 128 height 23
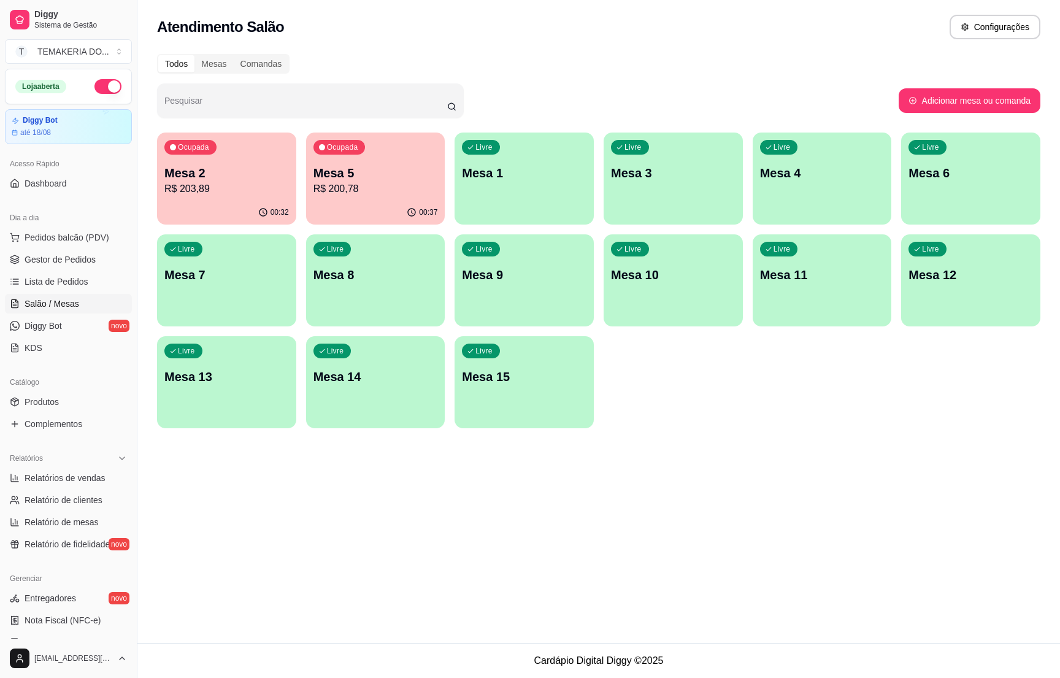
click at [365, 203] on div "00:37" at bounding box center [375, 213] width 139 height 24
click at [83, 264] on span "Gestor de Pedidos" at bounding box center [60, 259] width 71 height 12
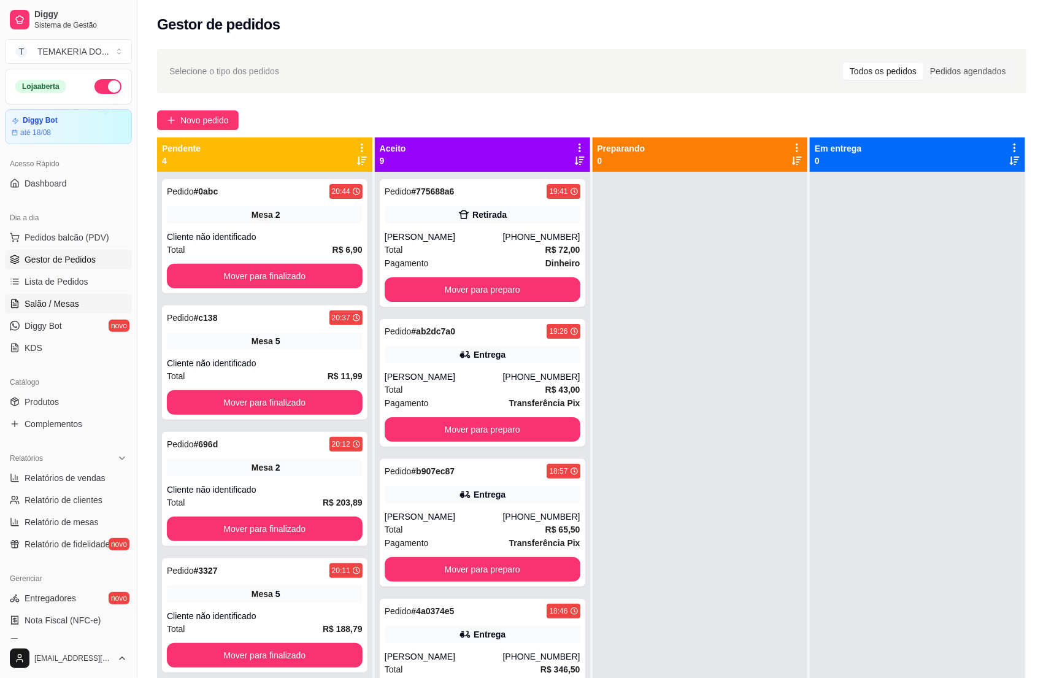
click at [36, 313] on link "Salão / Mesas" at bounding box center [68, 304] width 127 height 20
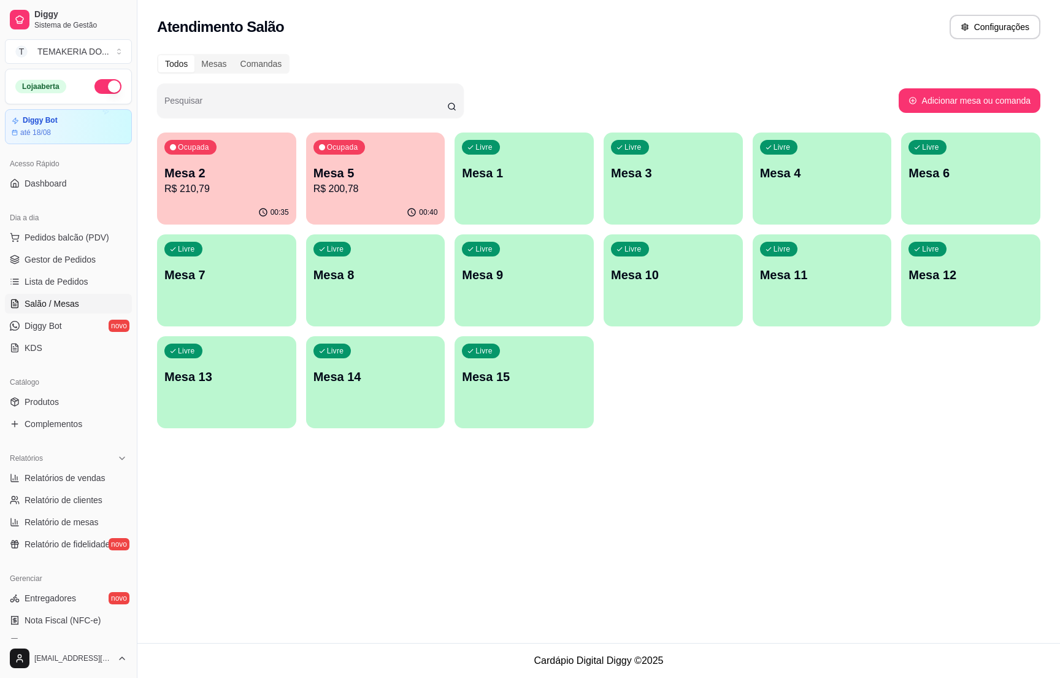
click at [345, 201] on div "00:40" at bounding box center [375, 213] width 139 height 24
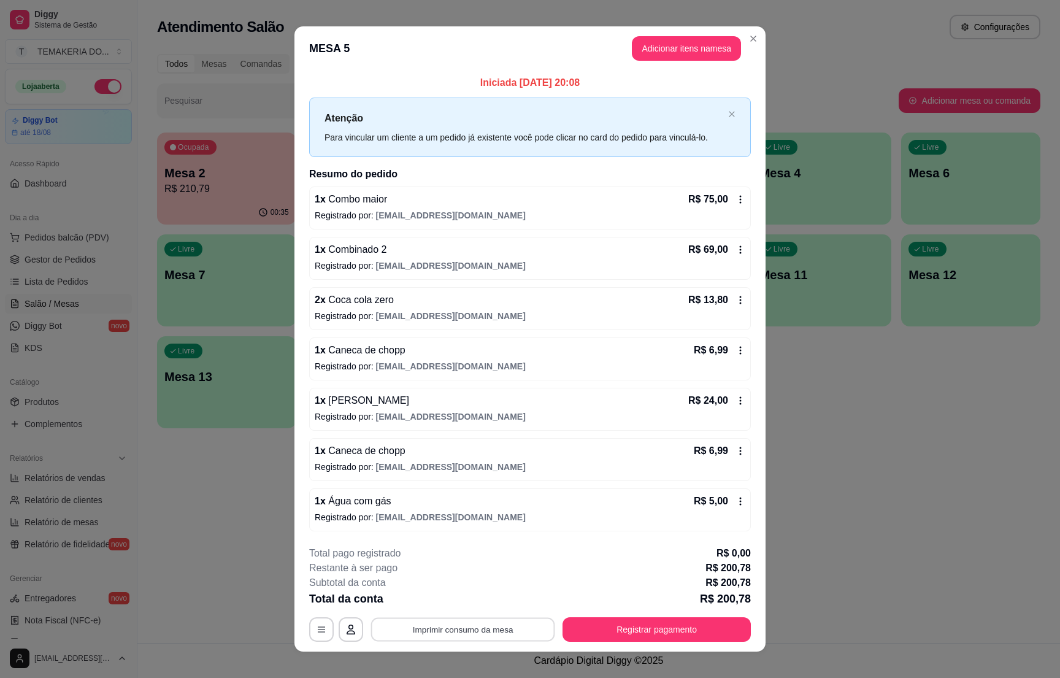
click at [499, 626] on button "Imprimir consumo da mesa" at bounding box center [463, 630] width 184 height 24
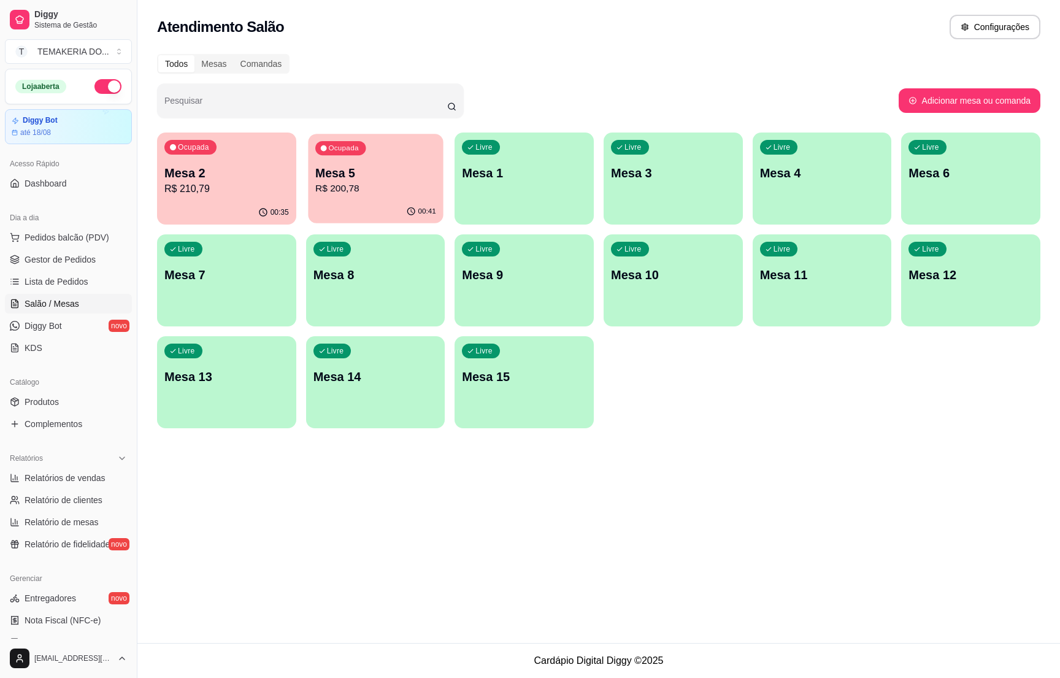
click at [393, 207] on div "00:41" at bounding box center [375, 211] width 135 height 23
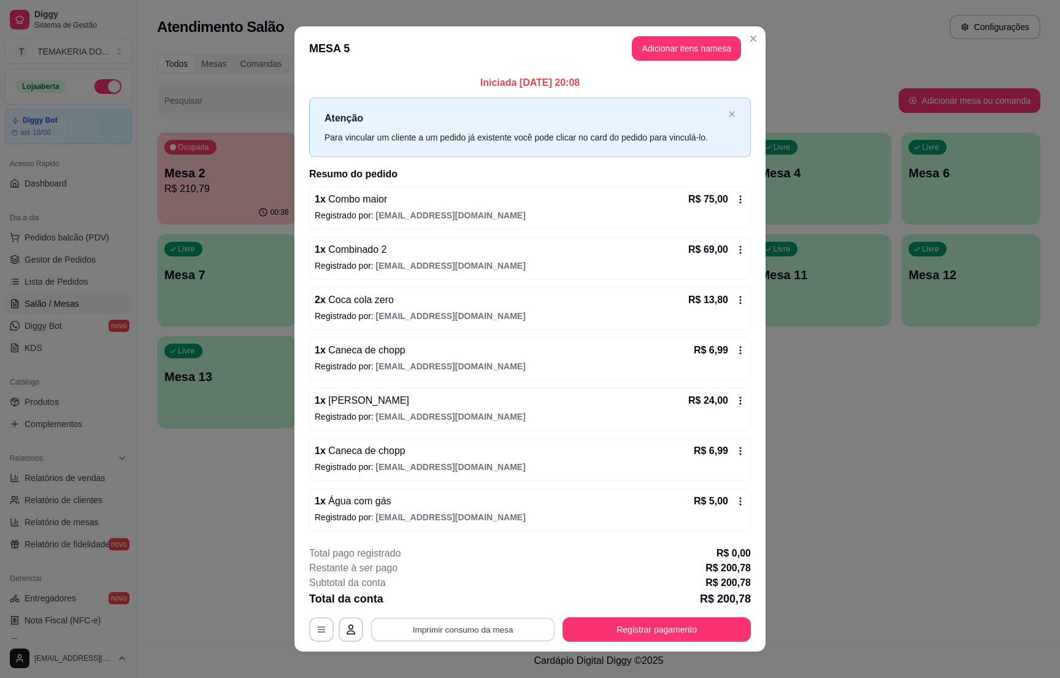
click at [494, 624] on button "Imprimir consumo da mesa" at bounding box center [463, 630] width 184 height 24
click at [690, 624] on button "Registrar pagamento" at bounding box center [656, 629] width 188 height 25
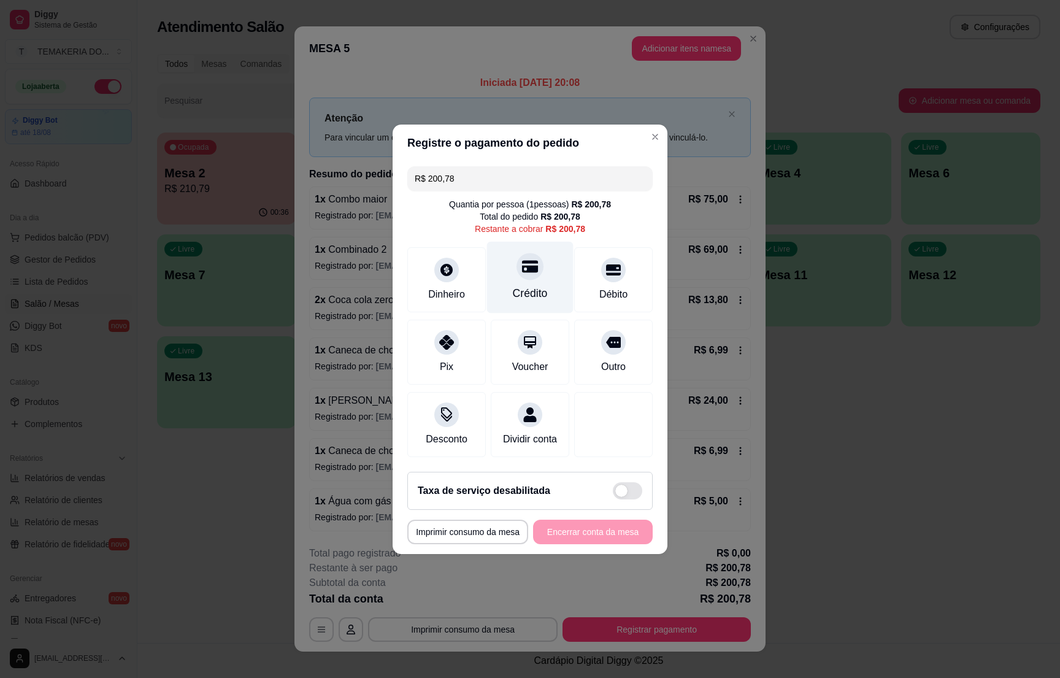
click at [537, 285] on div "Crédito" at bounding box center [530, 293] width 35 height 16
click at [547, 266] on div "Crédito" at bounding box center [530, 277] width 86 height 72
type input "R$ 0,00"
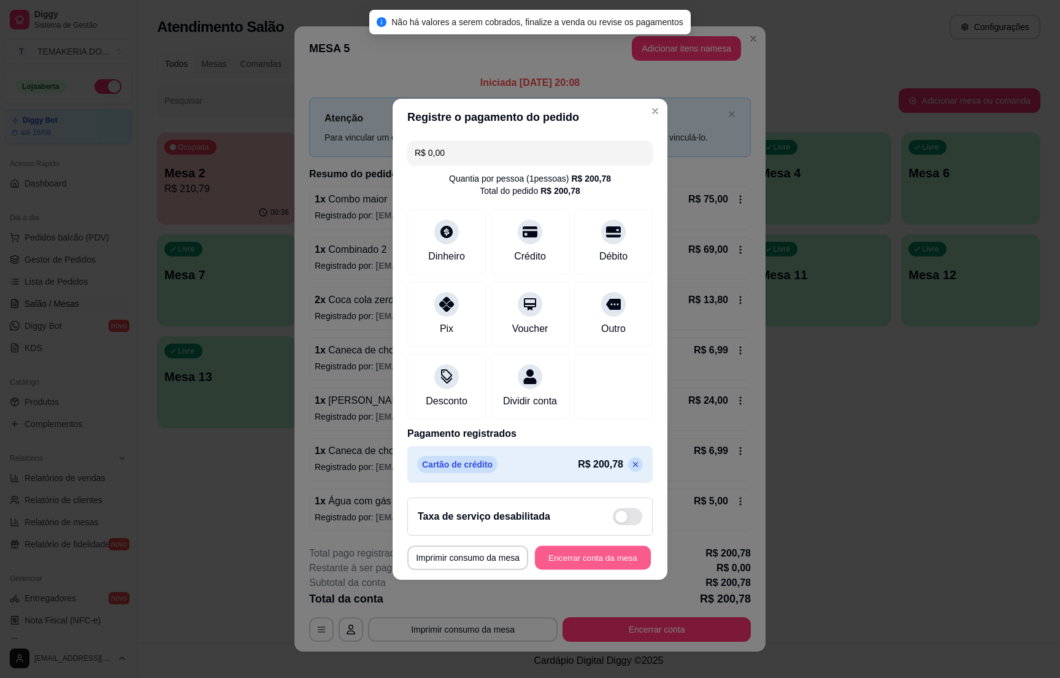
click at [587, 569] on button "Encerrar conta da mesa" at bounding box center [593, 557] width 116 height 24
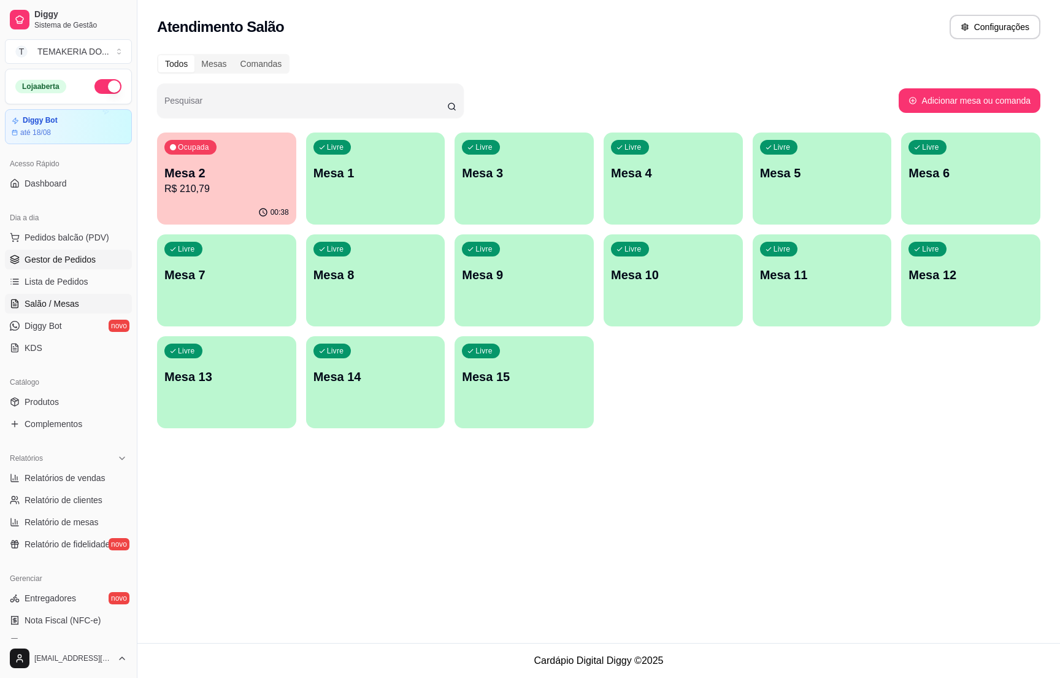
click at [54, 260] on span "Gestor de Pedidos" at bounding box center [60, 259] width 71 height 12
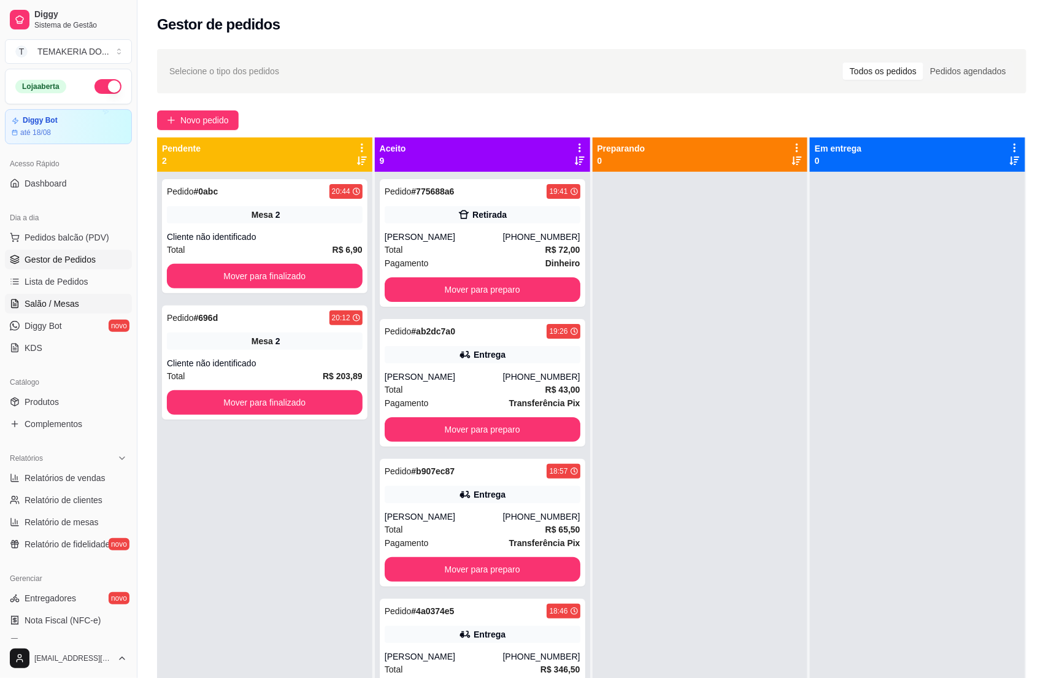
click at [61, 302] on span "Salão / Mesas" at bounding box center [52, 304] width 55 height 12
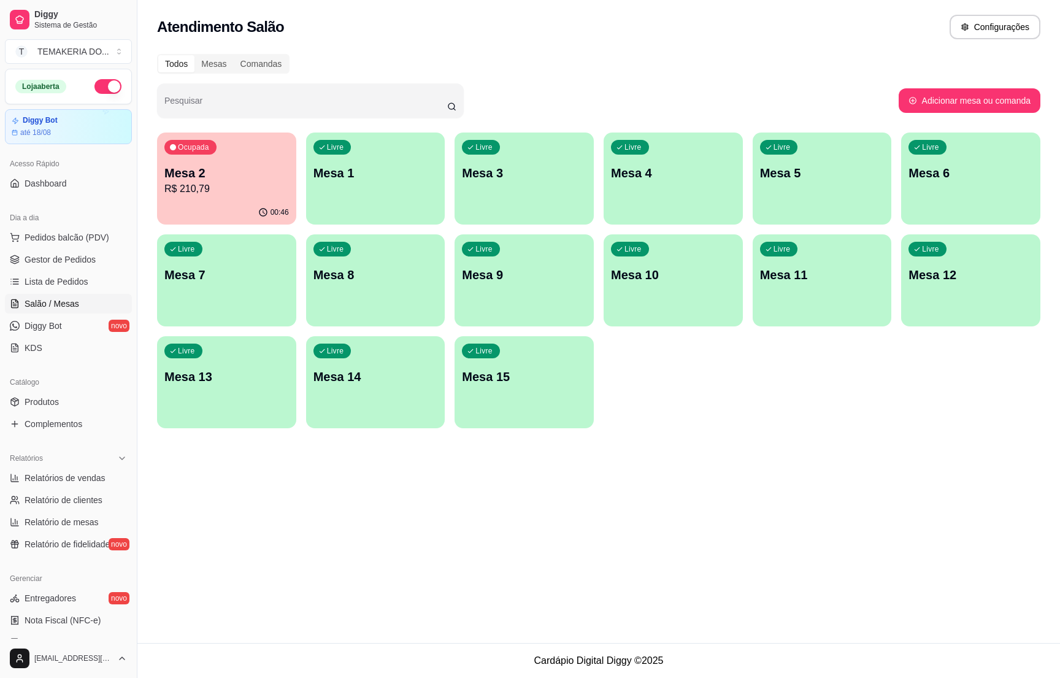
click at [199, 171] on p "Mesa 2" at bounding box center [226, 172] width 125 height 17
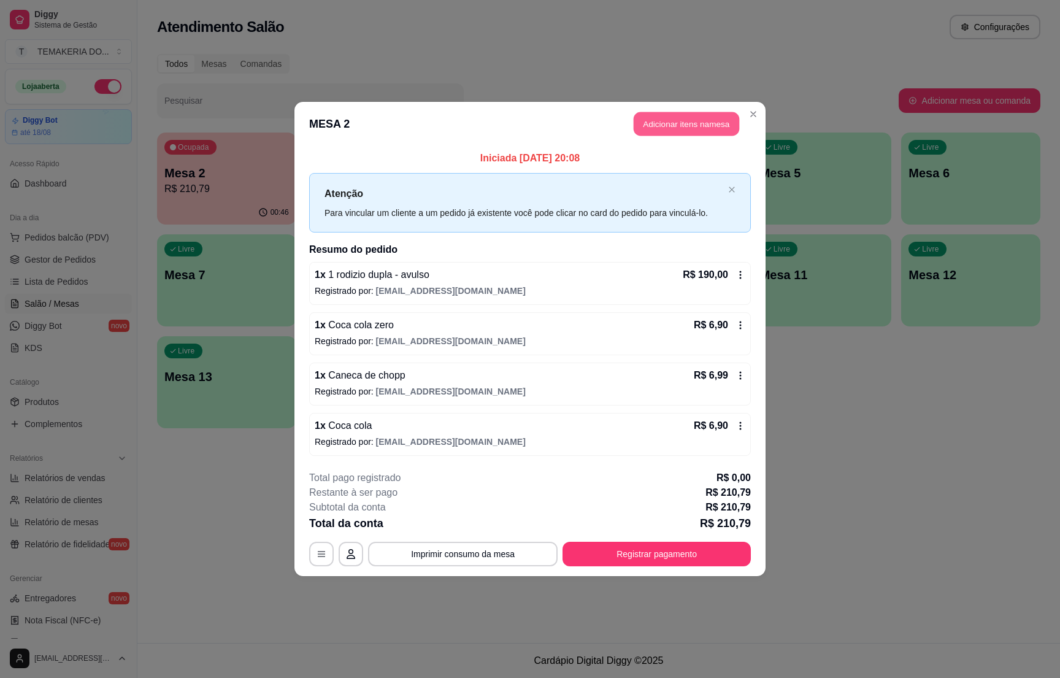
click at [648, 117] on button "Adicionar itens na mesa" at bounding box center [687, 124] width 106 height 24
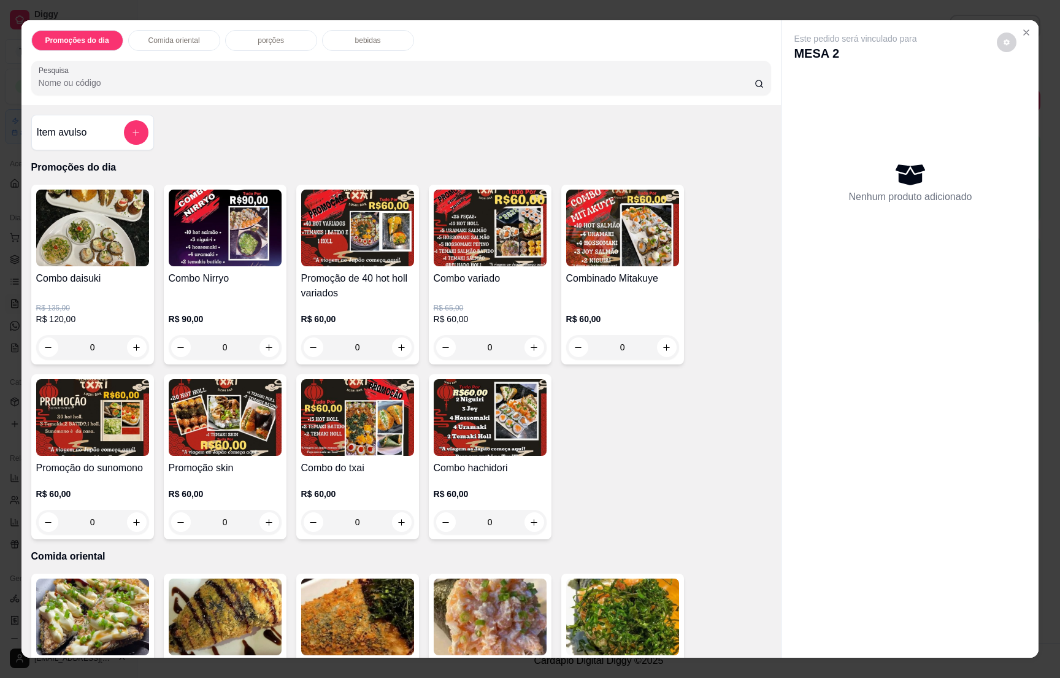
click at [355, 42] on p "bebidas" at bounding box center [368, 41] width 26 height 10
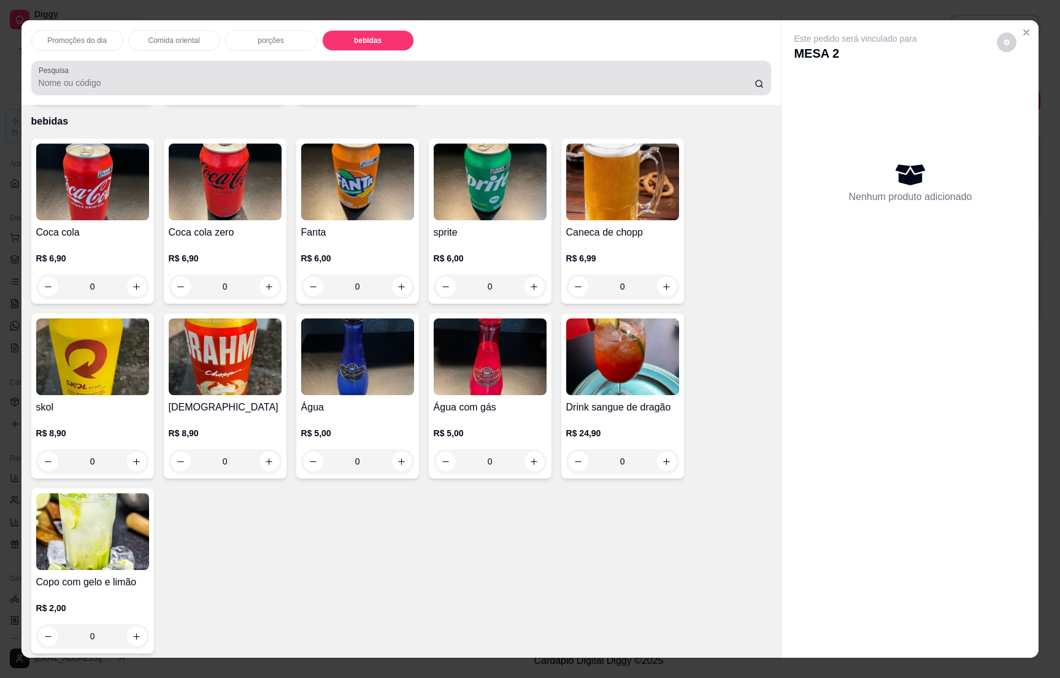
scroll to position [19, 0]
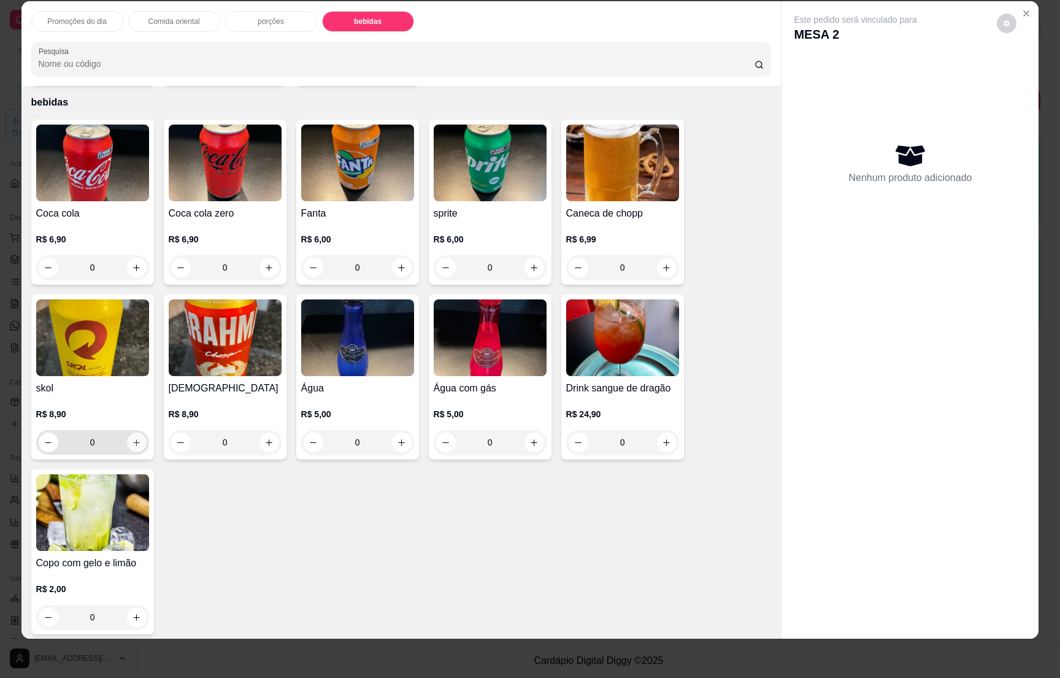
click at [132, 438] on icon "increase-product-quantity" at bounding box center [136, 442] width 9 height 9
type input "1"
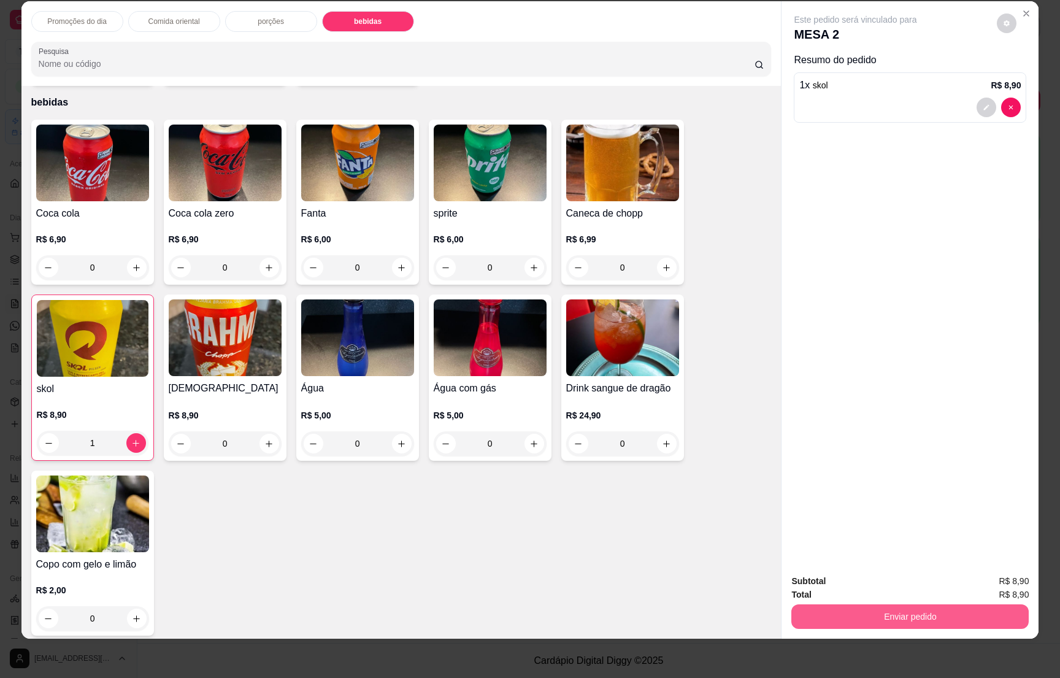
click at [913, 612] on button "Enviar pedido" at bounding box center [909, 616] width 237 height 25
click at [878, 583] on button "Não registrar e enviar pedido" at bounding box center [868, 586] width 128 height 23
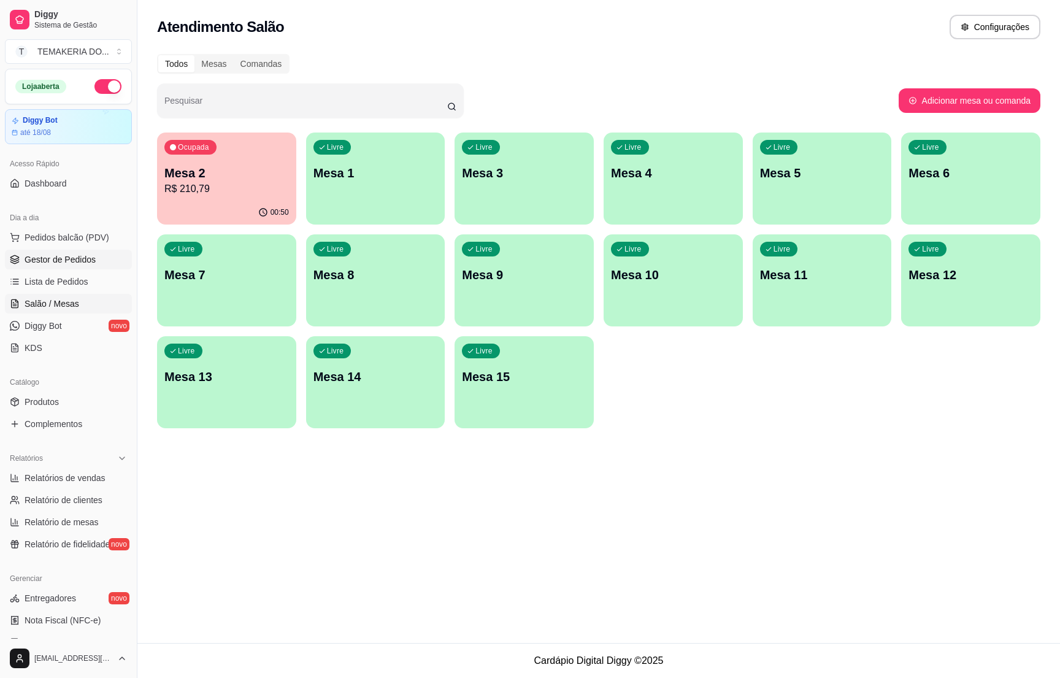
click at [85, 269] on link "Gestor de Pedidos" at bounding box center [68, 260] width 127 height 20
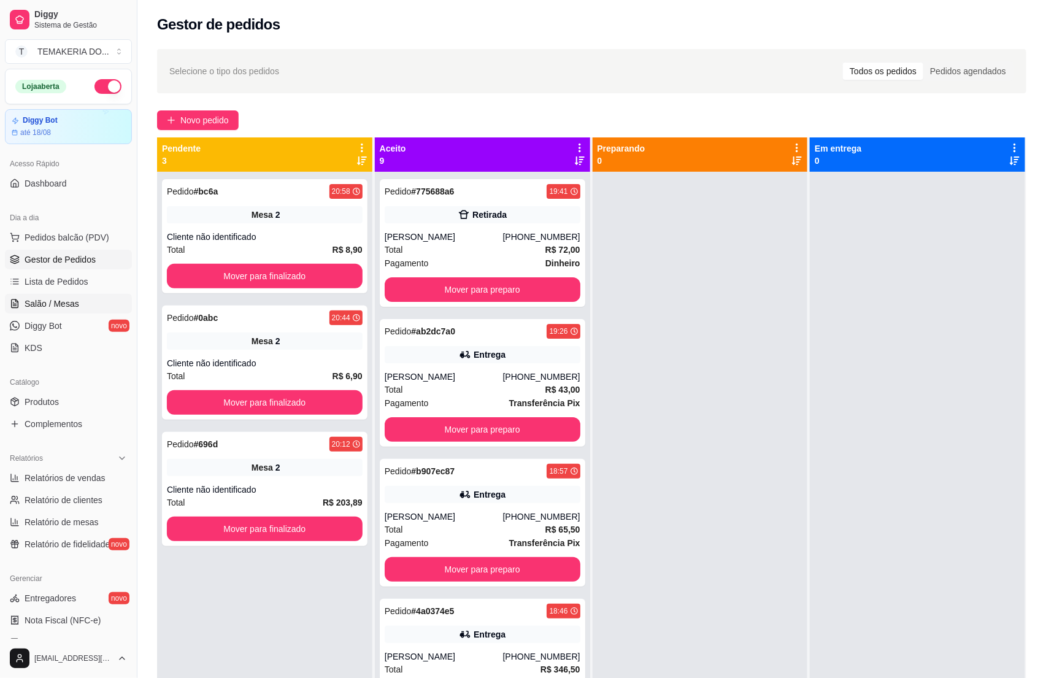
click at [61, 313] on link "Salão / Mesas" at bounding box center [68, 304] width 127 height 20
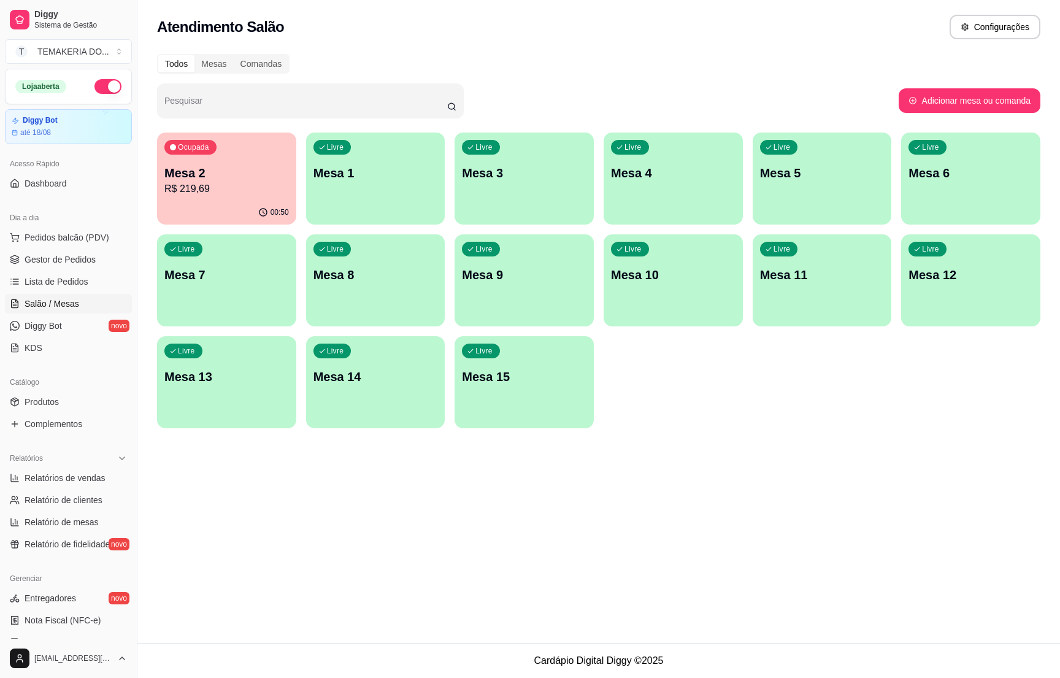
click at [210, 175] on p "Mesa 2" at bounding box center [226, 172] width 125 height 17
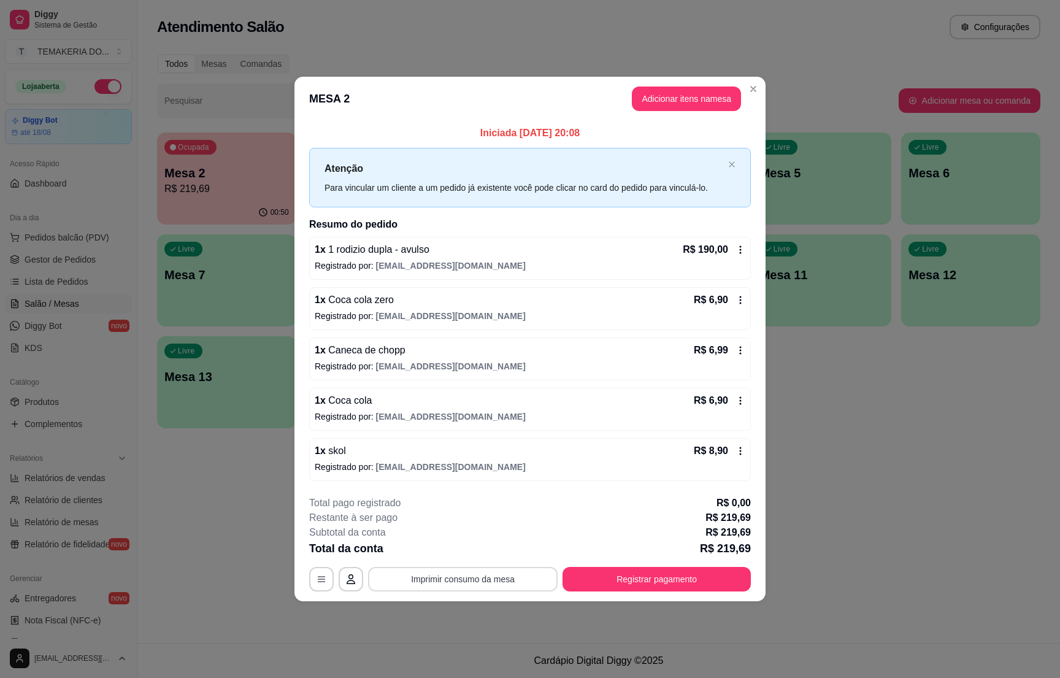
click at [505, 589] on button "Imprimir consumo da mesa" at bounding box center [463, 579] width 190 height 25
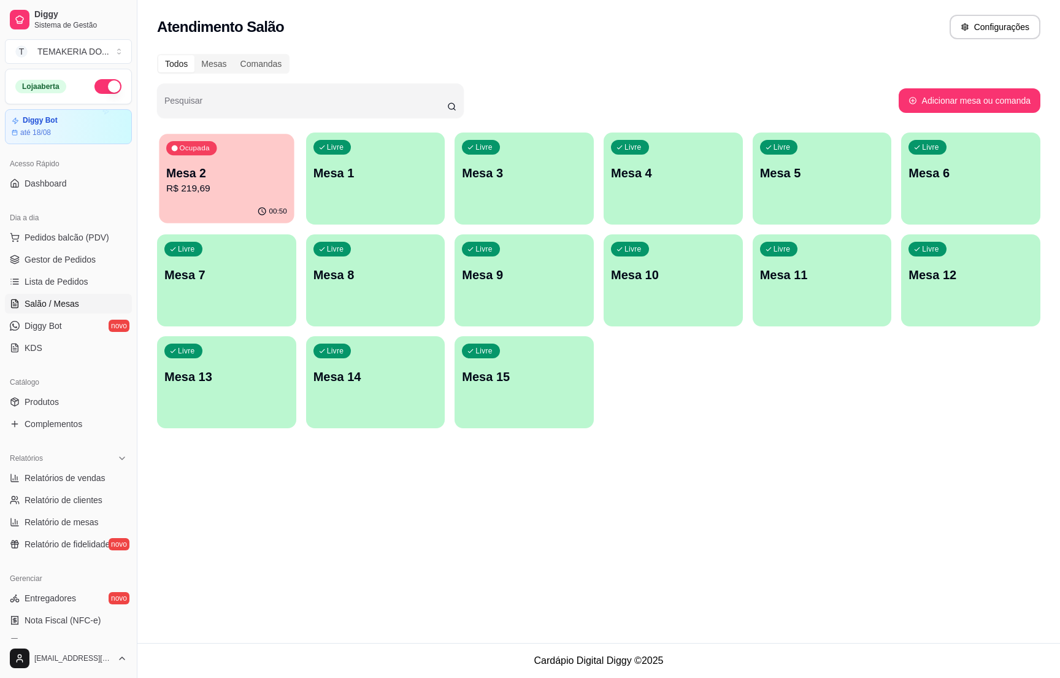
click at [228, 182] on p "R$ 219,69" at bounding box center [226, 189] width 121 height 14
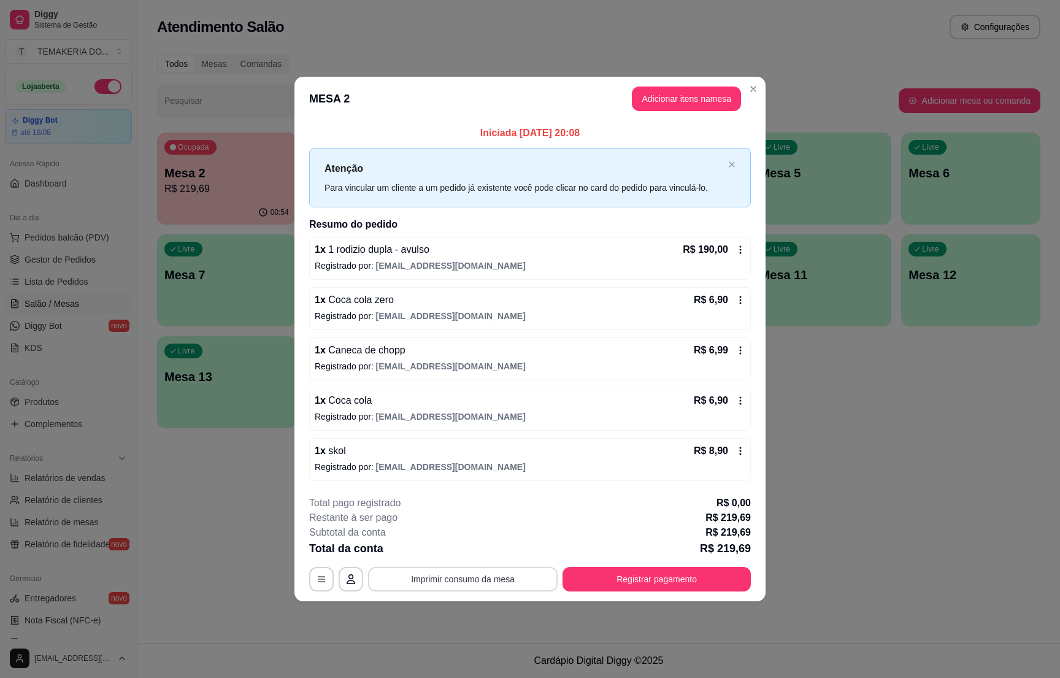
click at [497, 588] on button "Imprimir consumo da mesa" at bounding box center [463, 579] width 190 height 25
click at [696, 585] on button "Registrar pagamento" at bounding box center [657, 579] width 183 height 24
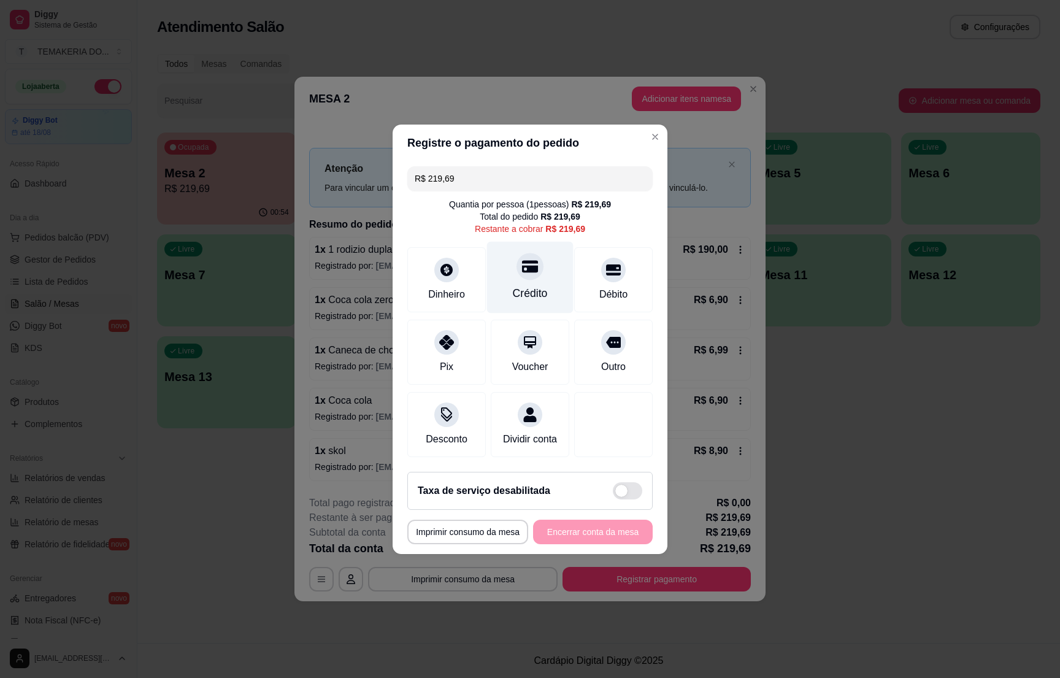
click at [532, 264] on div at bounding box center [529, 266] width 27 height 27
type input "R$ 0,00"
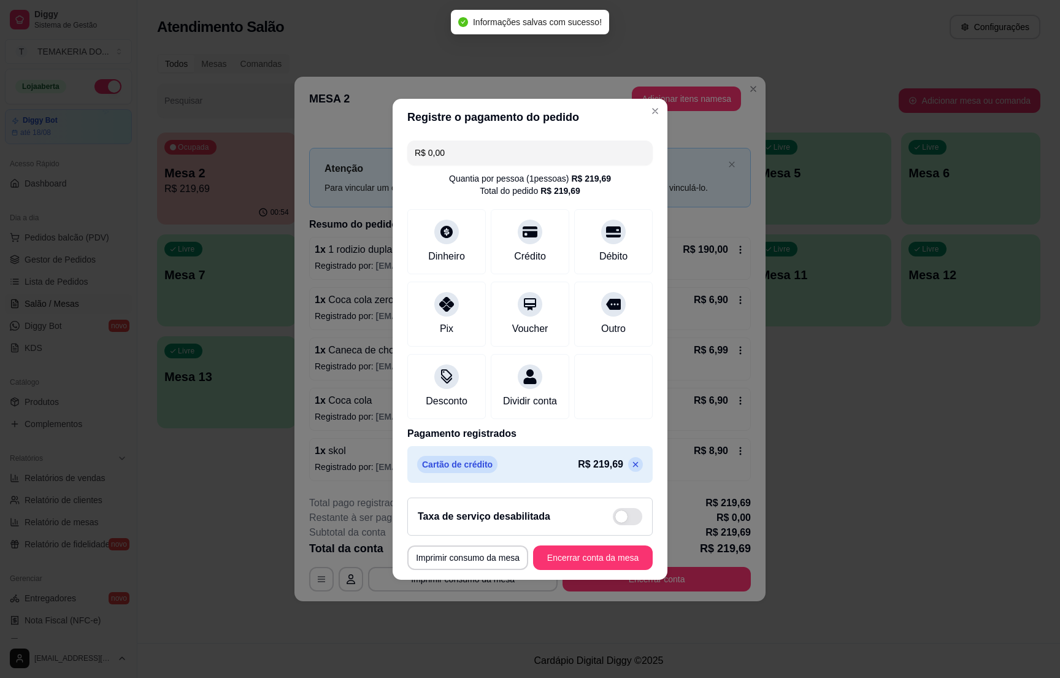
click at [593, 551] on footer "**********" at bounding box center [530, 534] width 275 height 92
click at [589, 559] on button "Encerrar conta da mesa" at bounding box center [593, 557] width 120 height 25
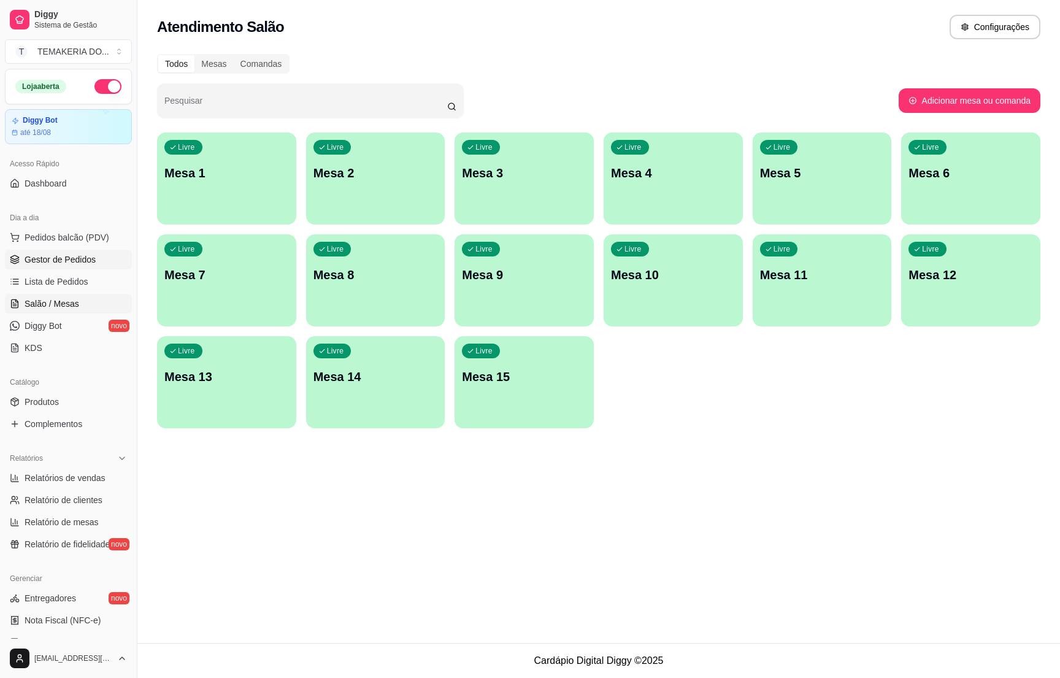
click at [67, 262] on span "Gestor de Pedidos" at bounding box center [60, 259] width 71 height 12
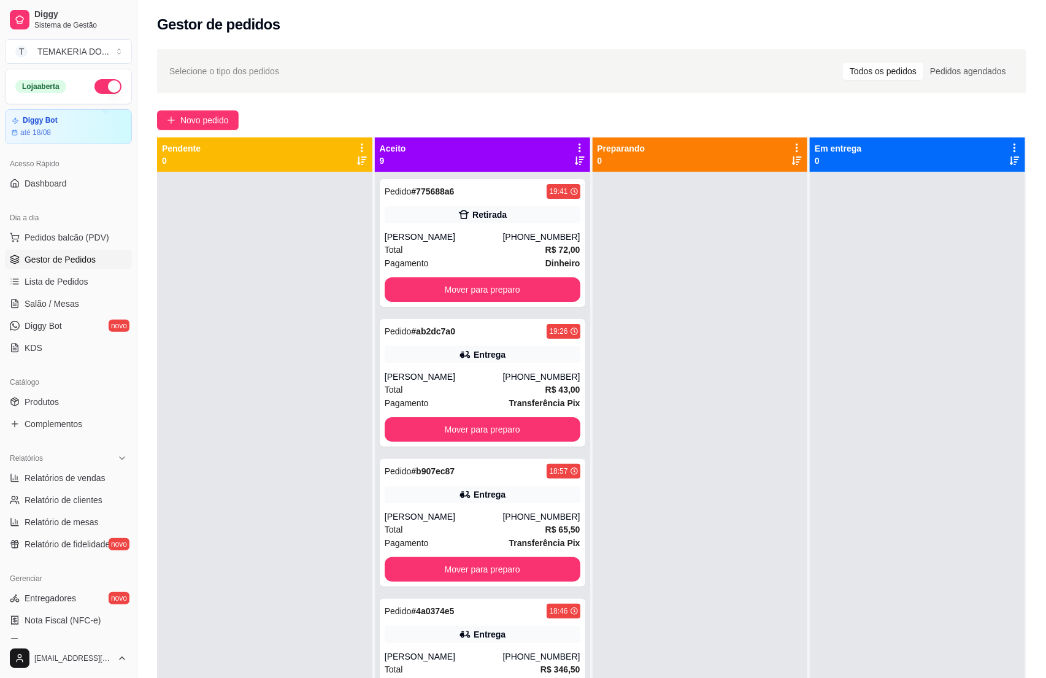
drag, startPoint x: 94, startPoint y: 88, endPoint x: 306, endPoint y: 118, distance: 213.7
click at [96, 87] on button "button" at bounding box center [107, 86] width 27 height 15
